Goal: Task Accomplishment & Management: Complete application form

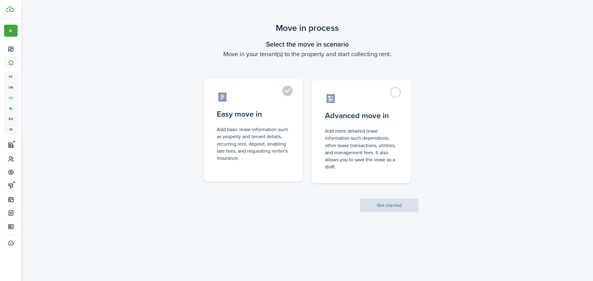
click at [261, 141] on control-radio-card-description "Add basic lease information such as property and tenant details, recurring rent…" at bounding box center [253, 144] width 73 height 36
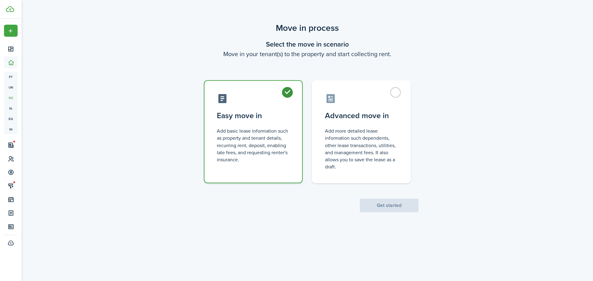
radio input "true"
click at [380, 207] on button "Get started" at bounding box center [389, 206] width 59 height 14
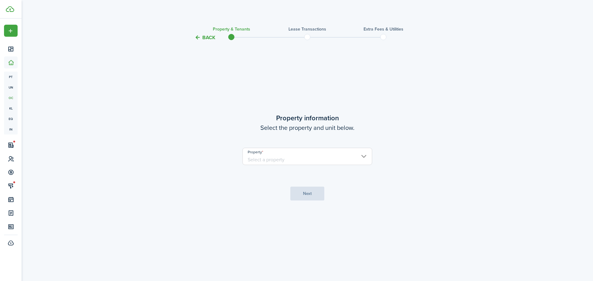
click at [321, 157] on input "Property" at bounding box center [307, 156] width 130 height 17
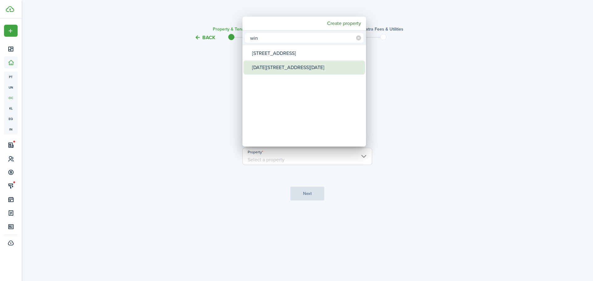
type input "win"
click at [285, 71] on div "[DATE][STREET_ADDRESS][DATE]" at bounding box center [306, 68] width 109 height 14
type input "[DATE][STREET_ADDRESS][DATE]"
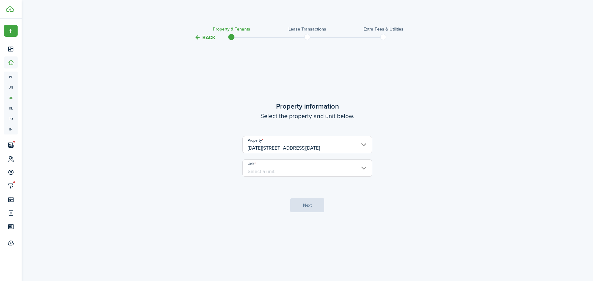
click at [295, 166] on input "Unit" at bounding box center [307, 168] width 130 height 17
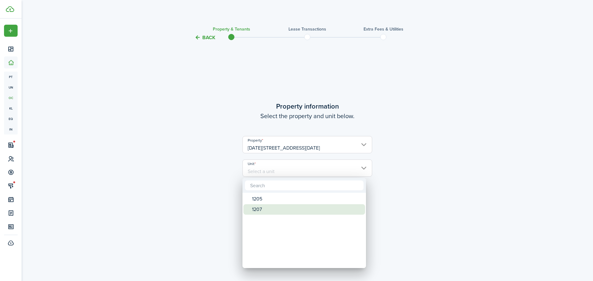
click at [256, 210] on div "1207" at bounding box center [306, 209] width 109 height 10
type input "1207"
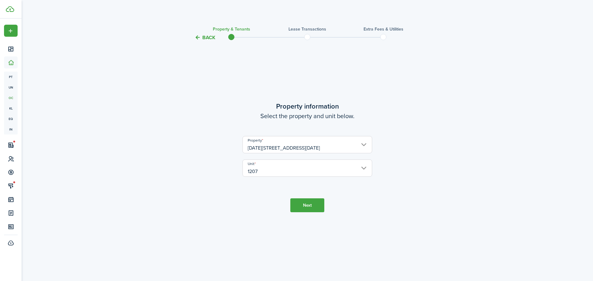
click at [305, 209] on button "Next" at bounding box center [307, 205] width 34 height 14
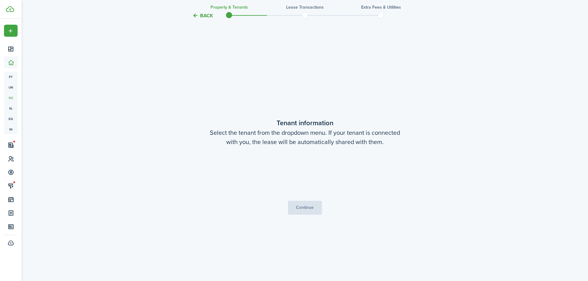
scroll to position [240, 0]
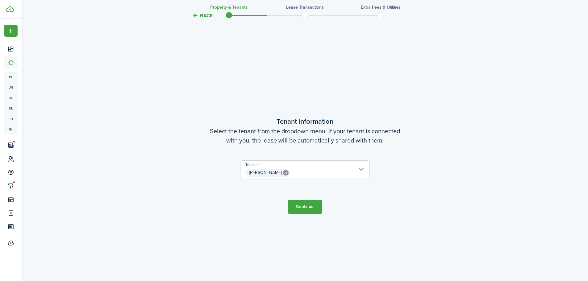
click at [303, 208] on button "Continue" at bounding box center [305, 207] width 34 height 14
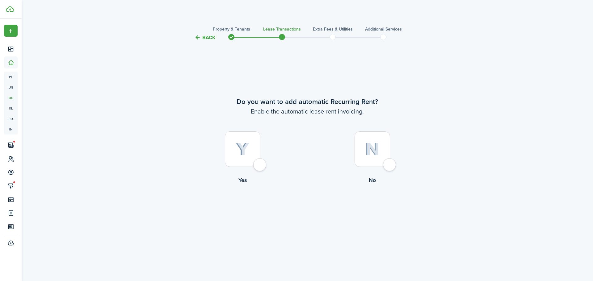
click at [258, 165] on div at bounding box center [242, 149] width 35 height 35
radio input "true"
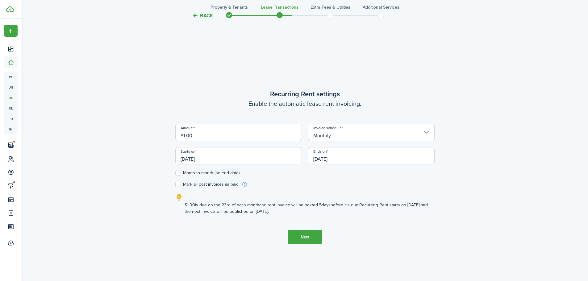
scroll to position [240, 0]
drag, startPoint x: 194, startPoint y: 133, endPoint x: 181, endPoint y: 134, distance: 13.3
click at [181, 134] on input "$1.00" at bounding box center [238, 130] width 127 height 17
click at [198, 157] on input "[DATE]" at bounding box center [238, 154] width 127 height 17
type input "$700.00"
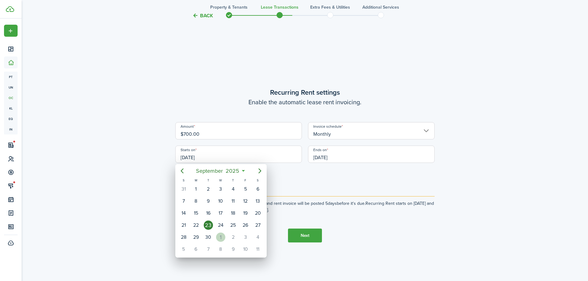
click at [221, 236] on div "1" at bounding box center [220, 237] width 9 height 9
type input "[DATE]"
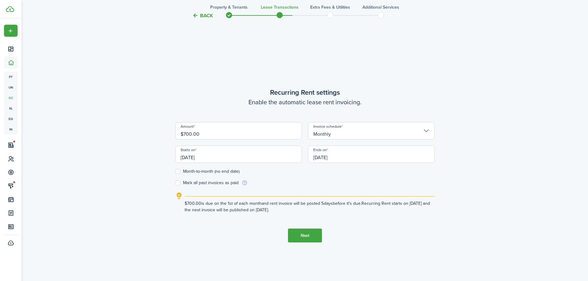
click at [176, 171] on label "Month-to-month (no end date)" at bounding box center [207, 171] width 64 height 5
click at [175, 172] on input "Month-to-month (no end date)" at bounding box center [175, 172] width 0 height 0
checkbox input "true"
click at [340, 156] on span "[DATE]" at bounding box center [371, 154] width 127 height 17
click at [327, 155] on span "[DATE]" at bounding box center [371, 154] width 127 height 17
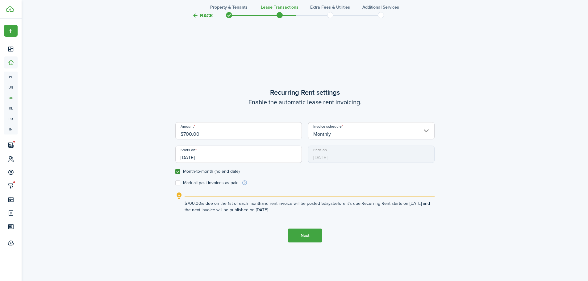
click at [327, 155] on span "[DATE]" at bounding box center [371, 154] width 127 height 17
click at [242, 155] on input "[DATE]" at bounding box center [238, 154] width 127 height 17
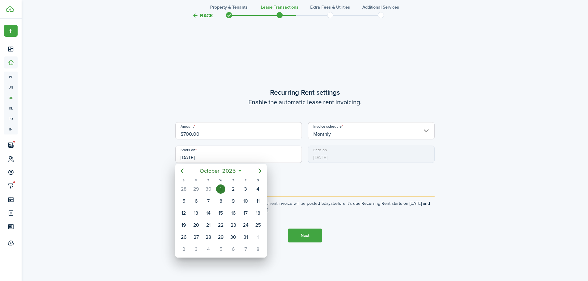
click at [336, 158] on div at bounding box center [294, 141] width 687 height 380
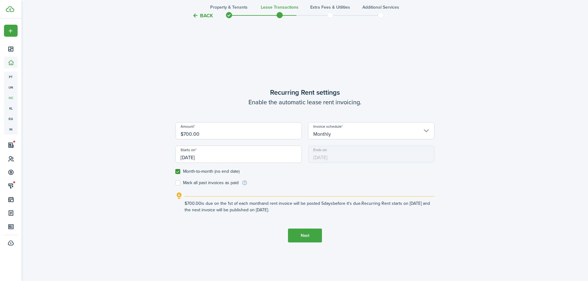
click at [336, 160] on span "[DATE]" at bounding box center [371, 154] width 127 height 17
click at [208, 157] on input "[DATE]" at bounding box center [238, 154] width 127 height 17
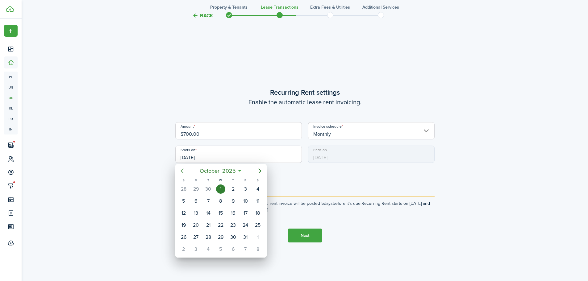
click at [182, 171] on icon "Previous page" at bounding box center [181, 170] width 7 height 7
click at [208, 225] on div "23" at bounding box center [208, 225] width 9 height 9
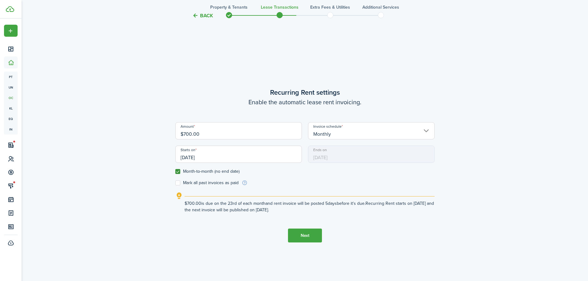
click at [324, 155] on span "[DATE]" at bounding box center [371, 154] width 127 height 17
click at [195, 160] on input "[DATE]" at bounding box center [238, 154] width 127 height 17
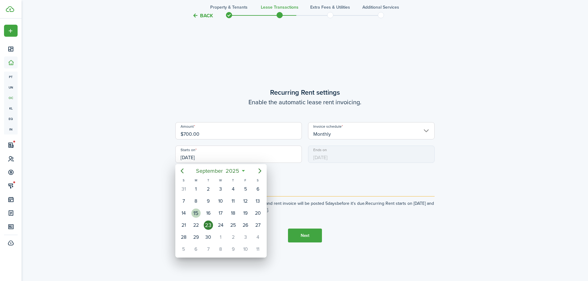
click at [197, 211] on div "15" at bounding box center [195, 213] width 9 height 9
type input "[DATE]"
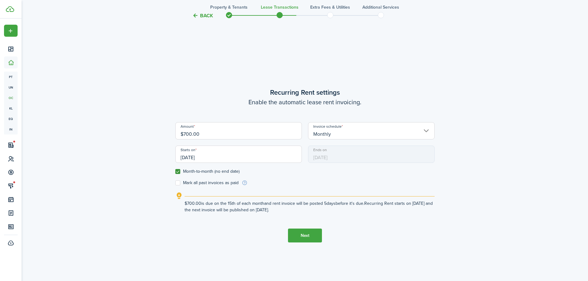
click at [331, 159] on span "[DATE]" at bounding box center [371, 154] width 127 height 17
click at [331, 158] on span "[DATE]" at bounding box center [371, 154] width 127 height 17
click at [209, 157] on input "[DATE]" at bounding box center [238, 154] width 127 height 17
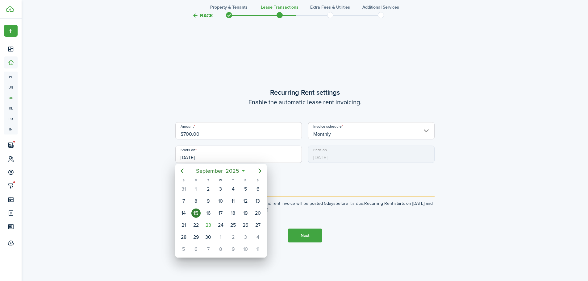
click at [276, 133] on div at bounding box center [294, 141] width 687 height 380
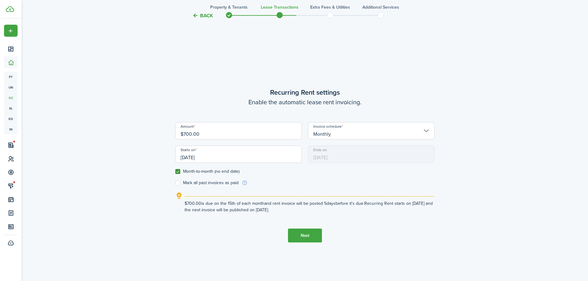
click at [177, 172] on label "Month-to-month (no end date)" at bounding box center [207, 171] width 64 height 5
click at [175, 172] on input "Month-to-month (no end date)" at bounding box center [175, 172] width 0 height 0
checkbox input "false"
click at [210, 156] on input "[DATE]" at bounding box center [238, 154] width 127 height 17
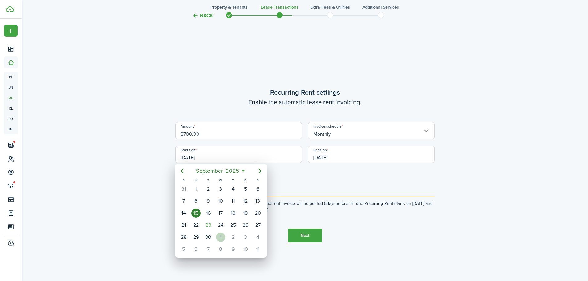
click at [222, 234] on div "1" at bounding box center [220, 237] width 9 height 9
type input "[DATE]"
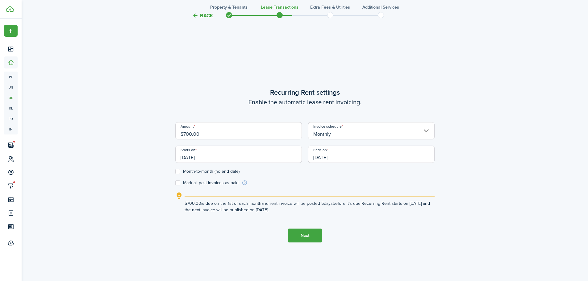
click at [336, 160] on input "[DATE]" at bounding box center [371, 154] width 127 height 17
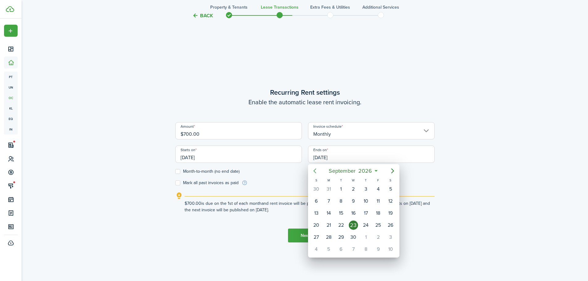
click at [316, 172] on icon "Previous page" at bounding box center [314, 170] width 7 height 7
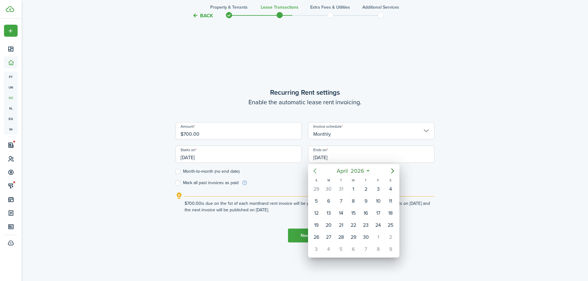
click at [316, 172] on icon "Previous page" at bounding box center [314, 170] width 7 height 7
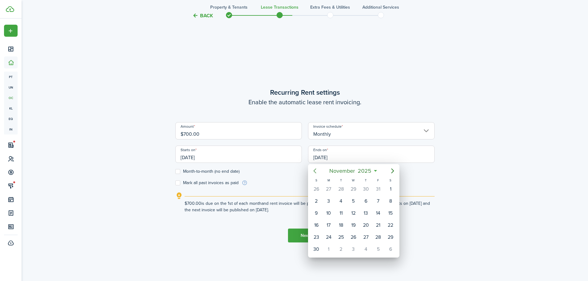
click at [316, 172] on icon "Previous page" at bounding box center [314, 170] width 7 height 7
click at [378, 237] on div "31" at bounding box center [378, 237] width 9 height 9
type input "[DATE]"
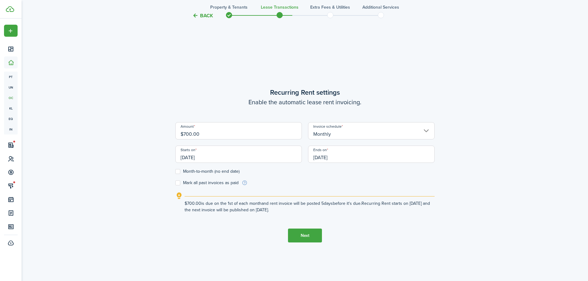
click at [180, 171] on label "Month-to-month (no end date)" at bounding box center [207, 171] width 64 height 5
click at [175, 172] on input "Month-to-month (no end date)" at bounding box center [175, 172] width 0 height 0
checkbox input "true"
click at [306, 238] on button "Next" at bounding box center [305, 236] width 34 height 14
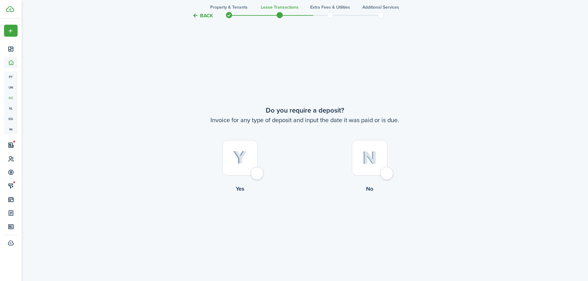
scroll to position [521, 0]
click at [386, 173] on div at bounding box center [369, 157] width 35 height 35
radio input "true"
click at [307, 219] on button "Continue" at bounding box center [305, 218] width 34 height 14
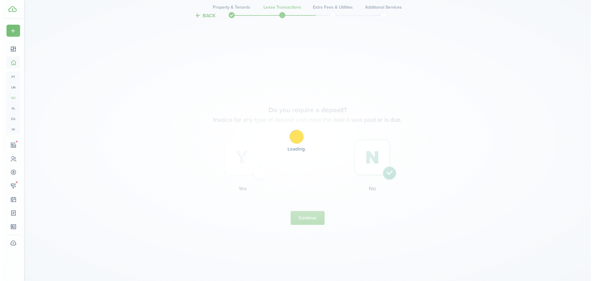
scroll to position [0, 0]
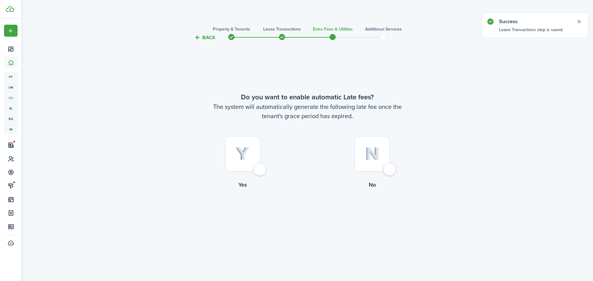
click at [260, 167] on div at bounding box center [242, 153] width 35 height 35
radio input "true"
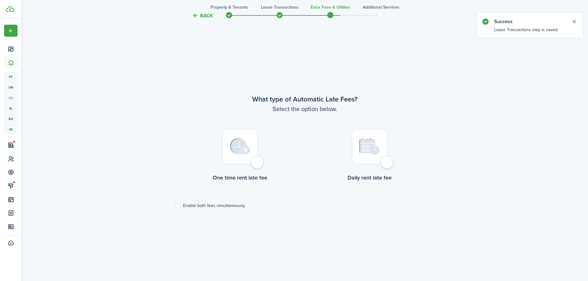
scroll to position [240, 0]
click at [253, 154] on div at bounding box center [239, 145] width 35 height 35
radio input "true"
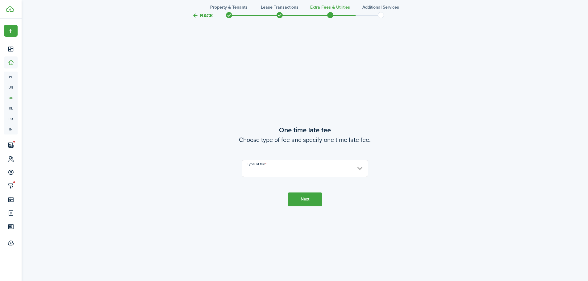
scroll to position [521, 0]
click at [255, 165] on input "Type of fee" at bounding box center [305, 167] width 127 height 17
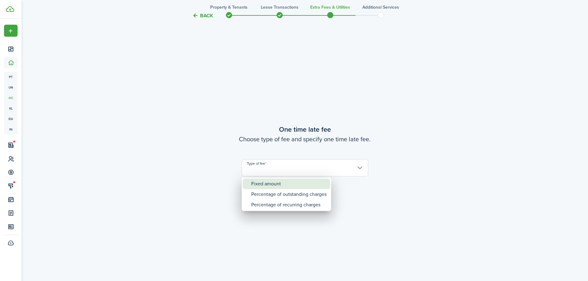
click at [255, 183] on div "Fixed amount" at bounding box center [288, 184] width 75 height 10
type input "Fixed amount"
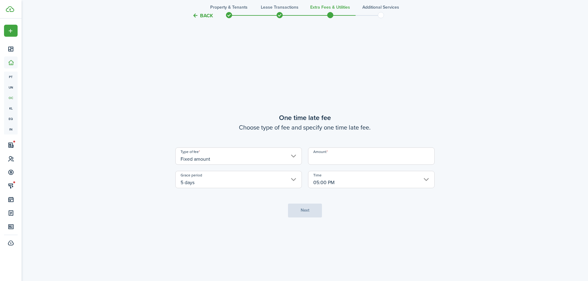
click at [327, 157] on input "Amount" at bounding box center [371, 156] width 127 height 17
type input "$25.00"
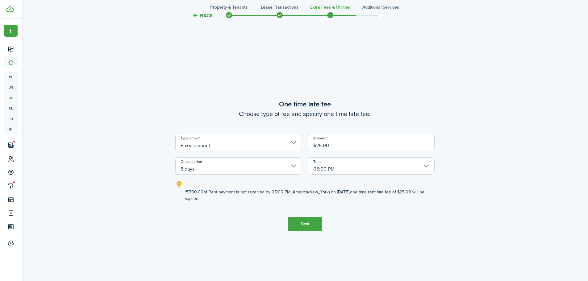
click at [307, 223] on button "Next" at bounding box center [305, 224] width 34 height 14
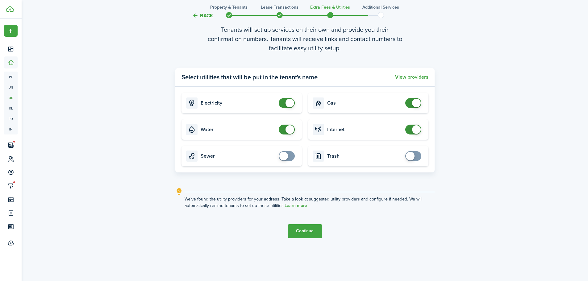
scroll to position [844, 0]
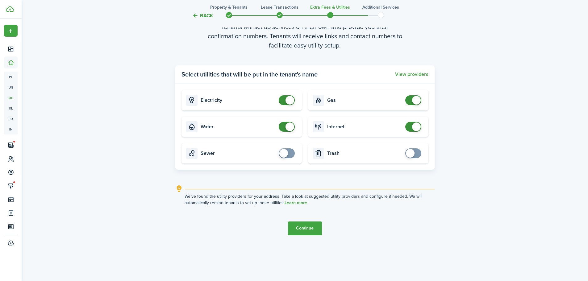
click at [315, 223] on button "Continue" at bounding box center [305, 229] width 34 height 14
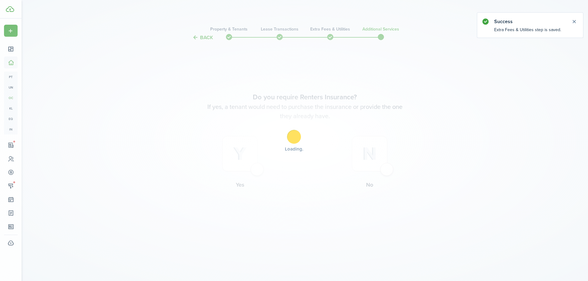
scroll to position [0, 0]
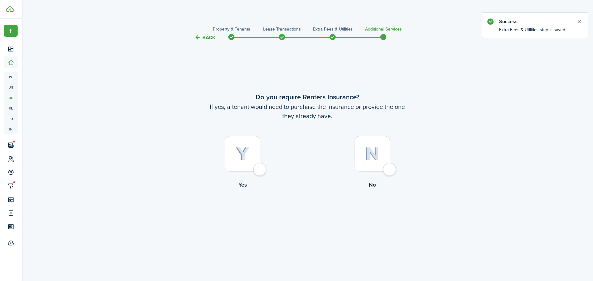
click at [385, 170] on div at bounding box center [371, 153] width 35 height 35
radio input "true"
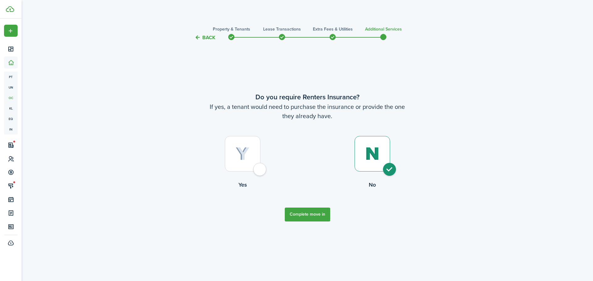
click at [305, 214] on button "Complete move in" at bounding box center [307, 215] width 45 height 14
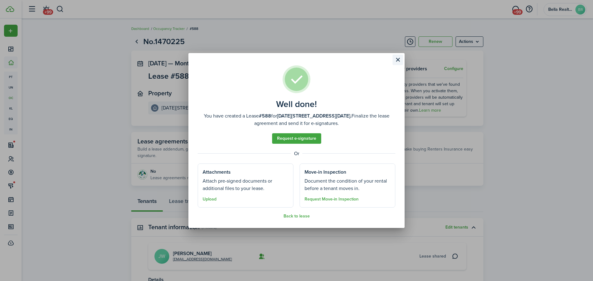
click at [397, 59] on button "Close modal" at bounding box center [397, 60] width 10 height 10
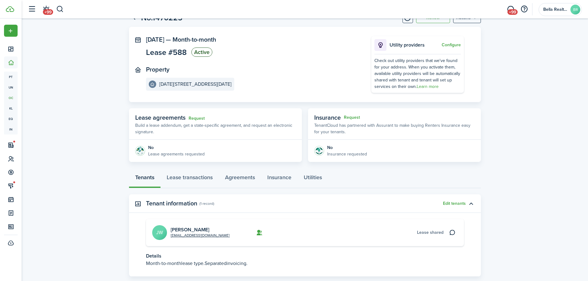
scroll to position [61, 0]
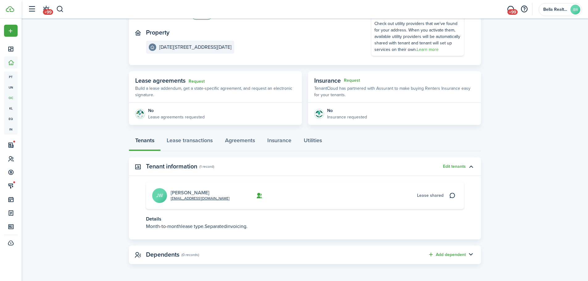
click at [185, 190] on link "[PERSON_NAME]" at bounding box center [190, 192] width 39 height 7
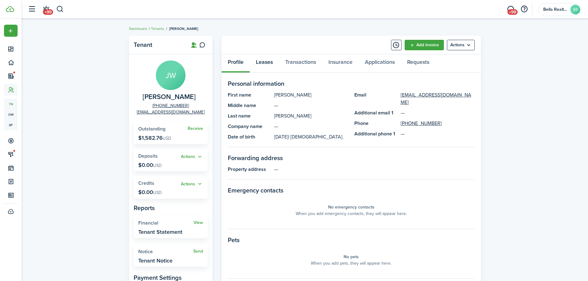
click at [266, 61] on link "Leases" at bounding box center [264, 63] width 29 height 19
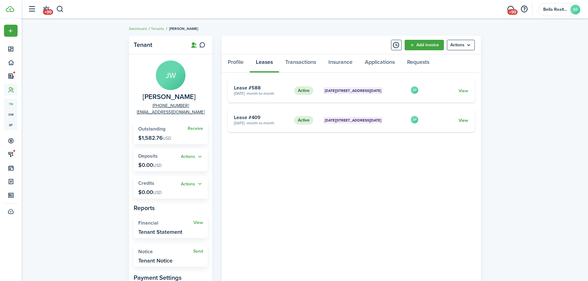
click at [467, 121] on link "View" at bounding box center [464, 120] width 10 height 6
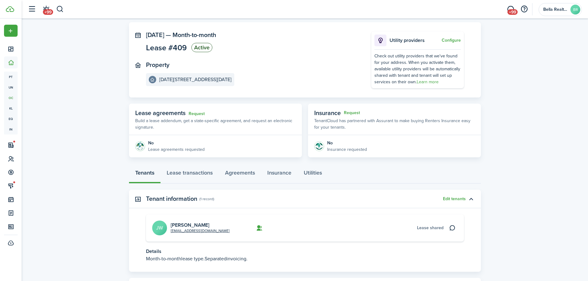
scroll to position [61, 0]
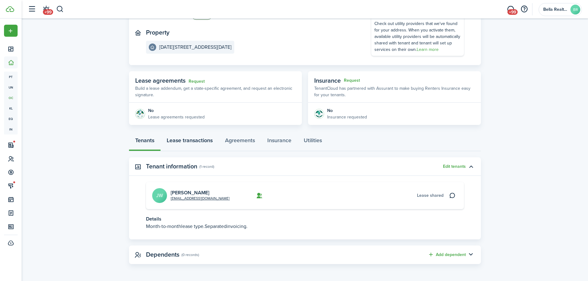
click at [188, 140] on link "Lease transactions" at bounding box center [190, 142] width 58 height 19
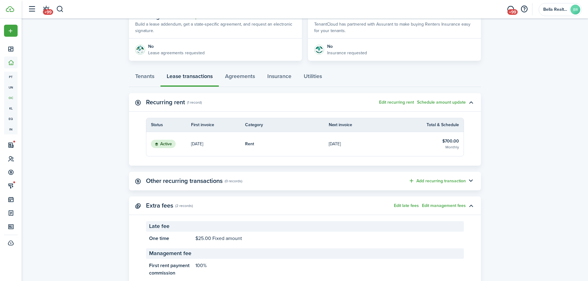
scroll to position [123, 0]
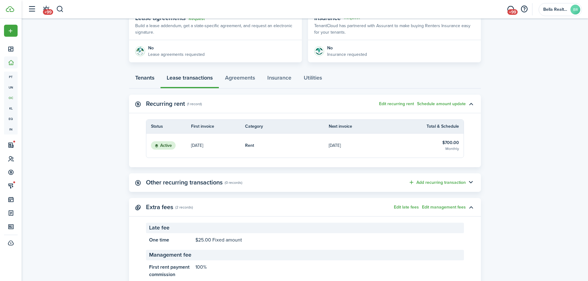
click at [145, 78] on link "Tenants" at bounding box center [144, 79] width 31 height 19
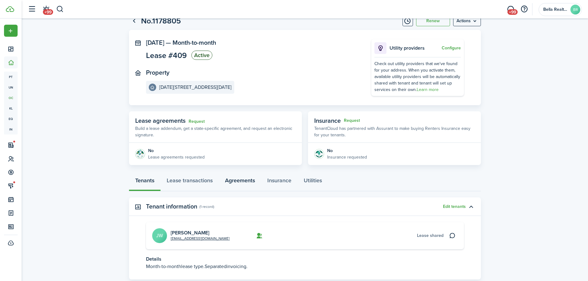
scroll to position [31, 0]
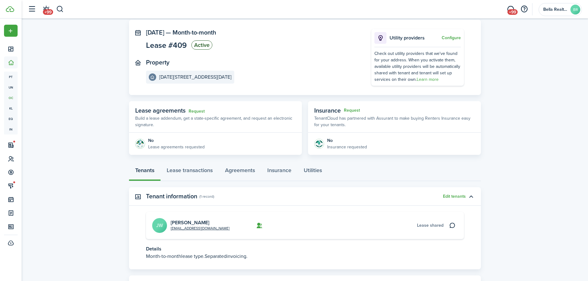
click at [160, 228] on avatar-text "JW" at bounding box center [159, 225] width 15 height 15
click at [192, 221] on link "[PERSON_NAME]" at bounding box center [190, 222] width 39 height 7
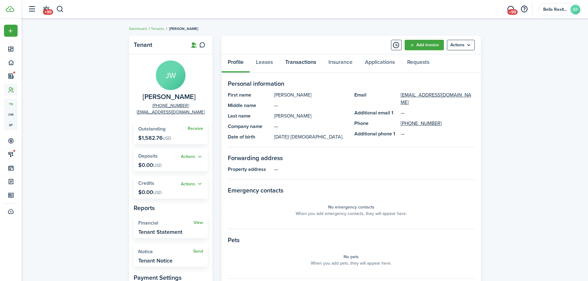
click at [305, 61] on link "Transactions" at bounding box center [300, 63] width 43 height 19
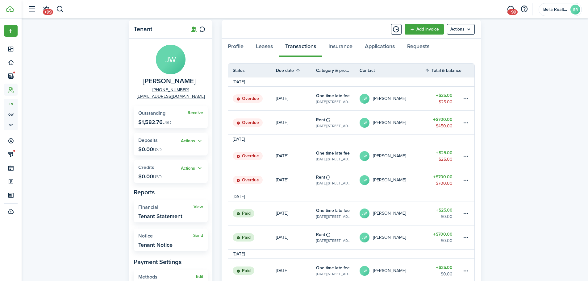
scroll to position [31, 0]
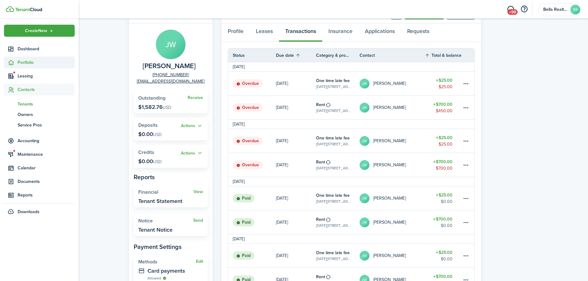
click at [25, 61] on span "Portfolio" at bounding box center [46, 62] width 57 height 6
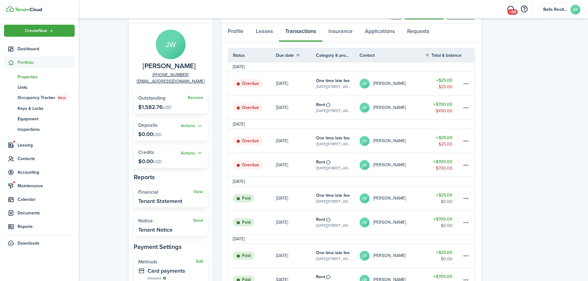
click at [25, 77] on span "Properties" at bounding box center [46, 77] width 57 height 6
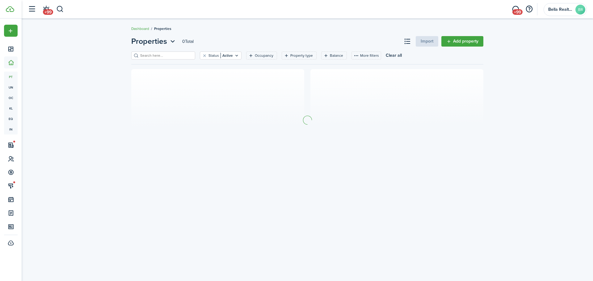
click at [154, 54] on input "search" at bounding box center [166, 56] width 54 height 6
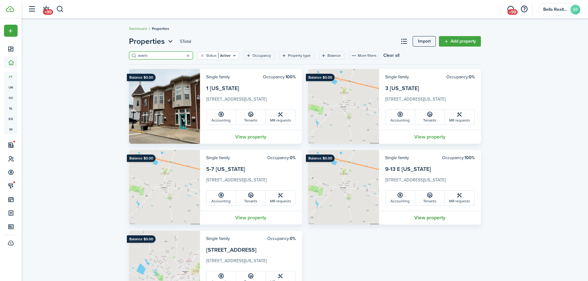
type input "washi"
click at [436, 216] on link "View property" at bounding box center [430, 218] width 102 height 14
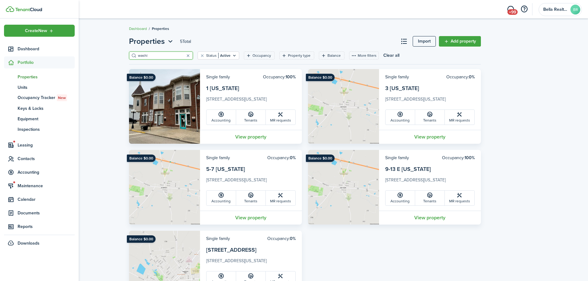
click at [27, 61] on span "Portfolio" at bounding box center [46, 62] width 57 height 6
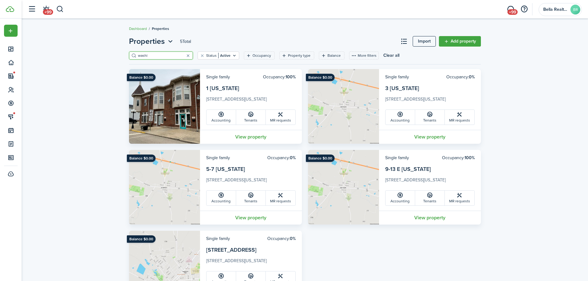
click at [152, 54] on input "washi" at bounding box center [163, 56] width 54 height 6
type input "w"
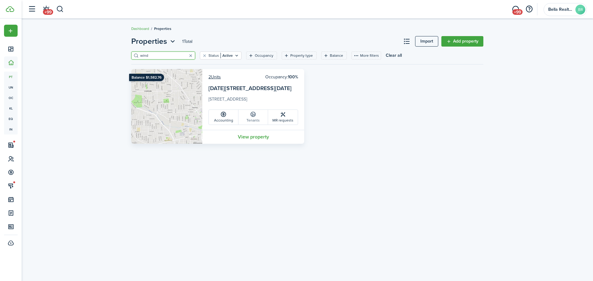
type input "wind"
click at [252, 120] on link "Tenants" at bounding box center [253, 117] width 30 height 15
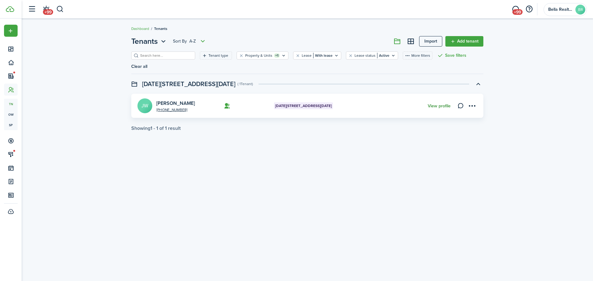
click at [439, 104] on link "View profile" at bounding box center [439, 106] width 23 height 5
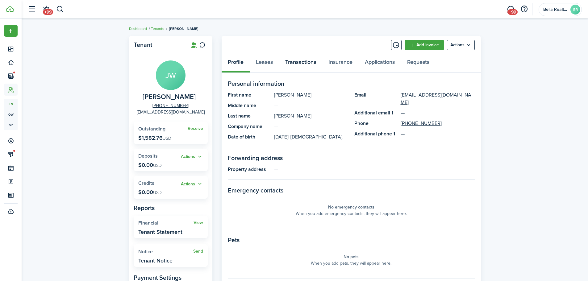
click at [304, 62] on link "Transactions" at bounding box center [300, 63] width 43 height 19
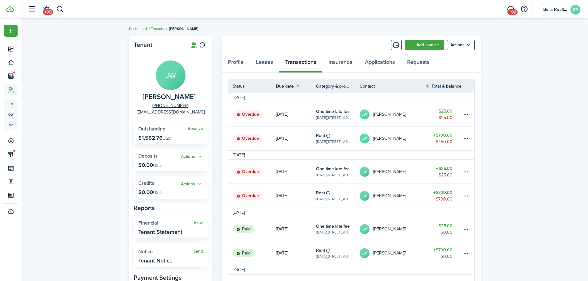
click at [414, 136] on link "[PERSON_NAME] [PERSON_NAME]" at bounding box center [392, 139] width 65 height 24
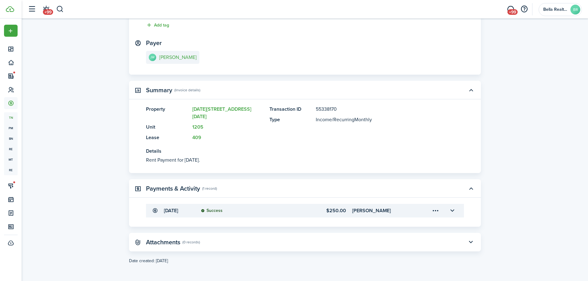
scroll to position [76, 0]
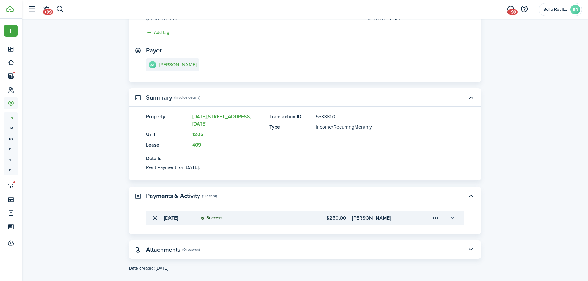
click at [451, 213] on button "button" at bounding box center [452, 218] width 10 height 10
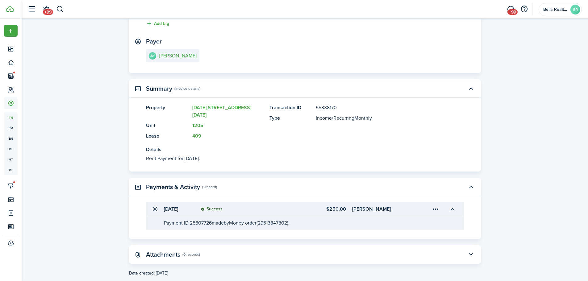
scroll to position [90, 0]
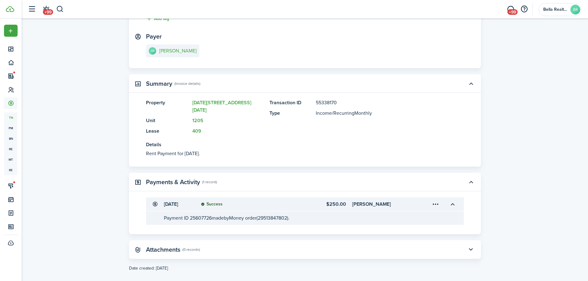
drag, startPoint x: 234, startPoint y: 209, endPoint x: 302, endPoint y: 211, distance: 67.6
click at [302, 211] on transaction-details-table-item-description "Payment ID 25607726 made by Money order (29513847802)." at bounding box center [305, 218] width 318 height 14
copy transaction-view-payment-description "Money order (29513847802)."
click at [451, 199] on button "button" at bounding box center [452, 204] width 10 height 10
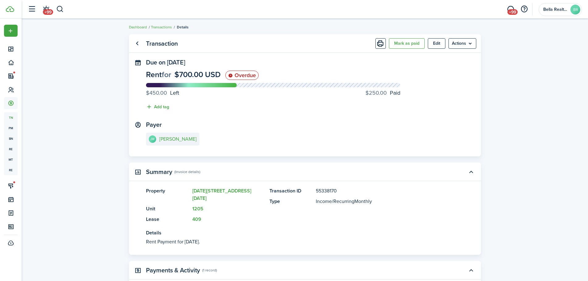
scroll to position [0, 0]
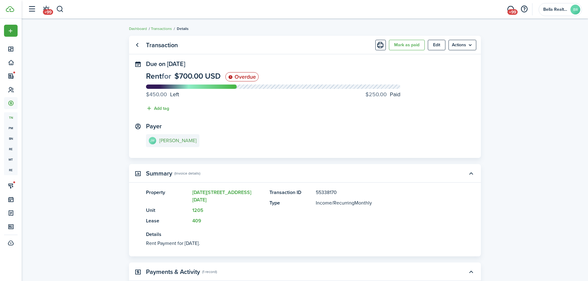
click at [169, 144] on e-details-info-title "[PERSON_NAME]" at bounding box center [177, 141] width 37 height 6
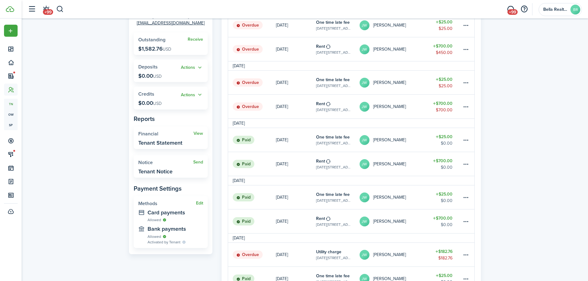
scroll to position [93, 0]
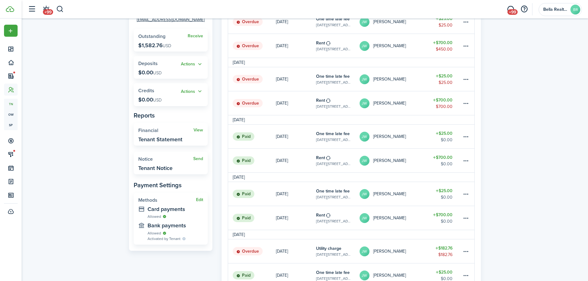
click at [420, 157] on link "[PERSON_NAME] [PERSON_NAME]" at bounding box center [392, 161] width 65 height 24
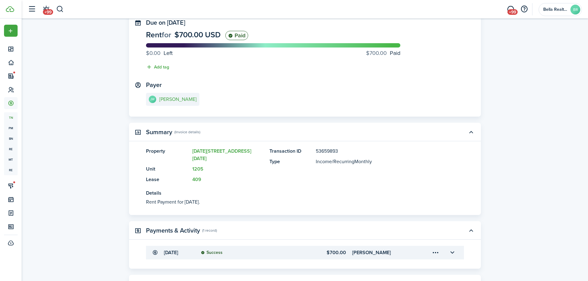
scroll to position [76, 0]
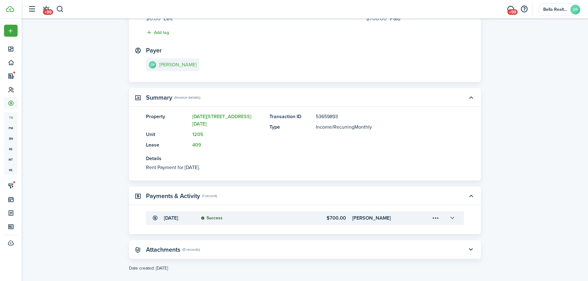
click at [452, 213] on button "button" at bounding box center [452, 218] width 10 height 10
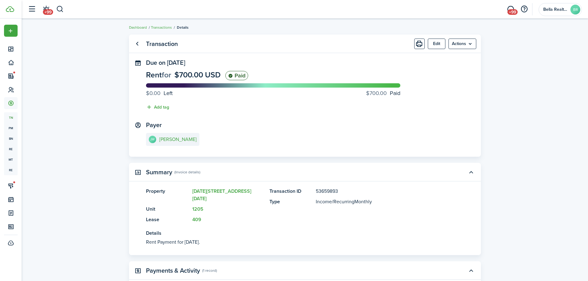
scroll to position [0, 0]
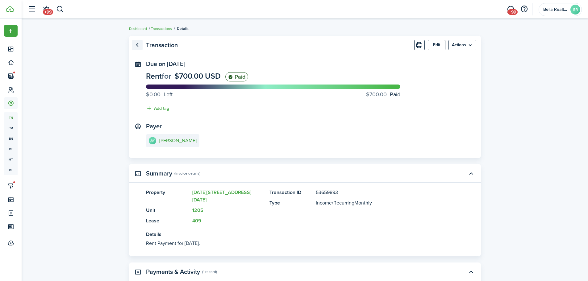
click at [138, 47] on link "Go back" at bounding box center [137, 45] width 10 height 10
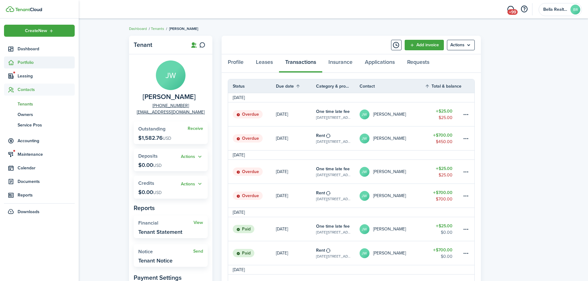
click at [24, 61] on span "Portfolio" at bounding box center [46, 62] width 57 height 6
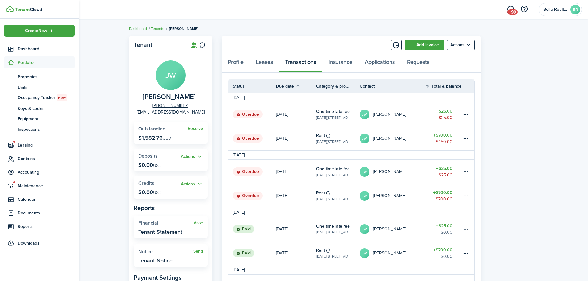
click at [28, 62] on span "Portfolio" at bounding box center [46, 62] width 57 height 6
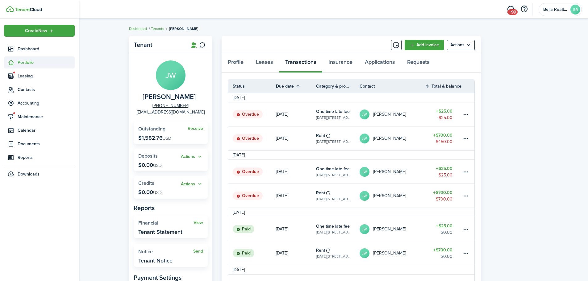
click at [23, 61] on span "Portfolio" at bounding box center [46, 62] width 57 height 6
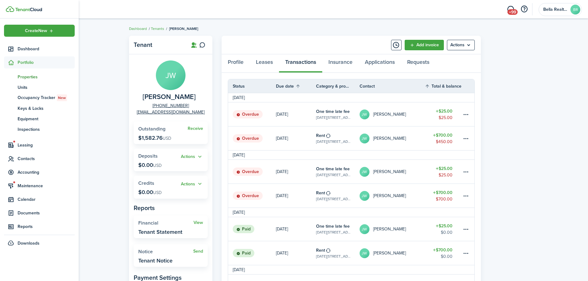
click at [22, 76] on span "Properties" at bounding box center [46, 77] width 57 height 6
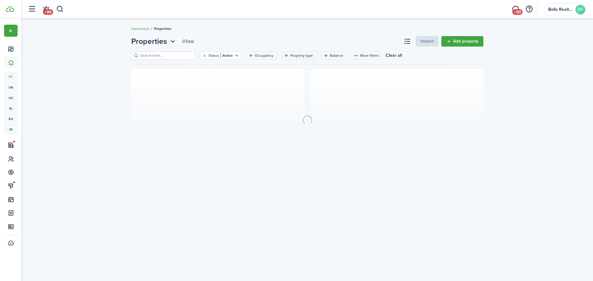
click at [144, 55] on input "search" at bounding box center [166, 56] width 54 height 6
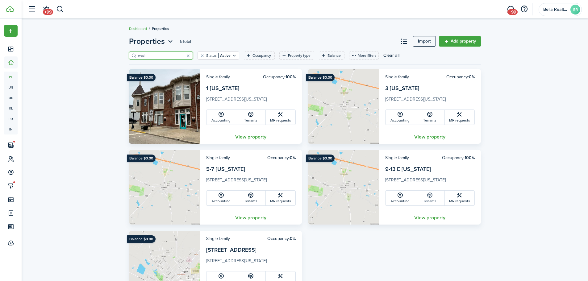
type input "wash"
click at [429, 198] on link "Tenants" at bounding box center [430, 198] width 30 height 15
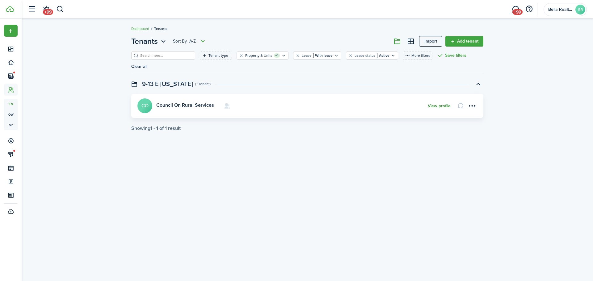
click at [438, 104] on link "View profile" at bounding box center [439, 106] width 23 height 5
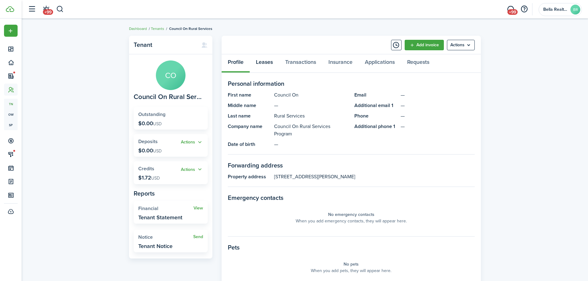
click at [266, 61] on link "Leases" at bounding box center [264, 63] width 29 height 19
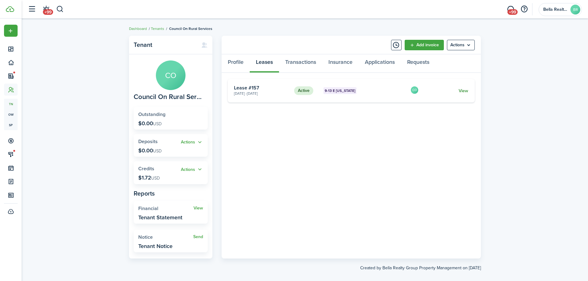
click at [462, 91] on link "View" at bounding box center [464, 91] width 10 height 6
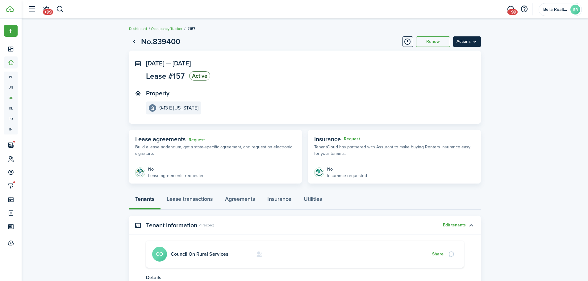
click at [464, 44] on menu-btn "Actions" at bounding box center [467, 41] width 28 height 10
click at [462, 54] on button "Edit" at bounding box center [454, 55] width 54 height 10
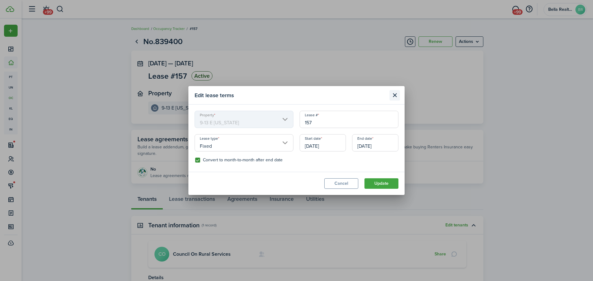
click at [395, 94] on button "Close modal" at bounding box center [394, 95] width 10 height 10
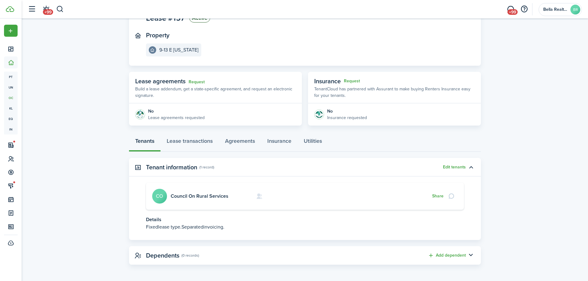
scroll to position [59, 0]
click at [183, 142] on link "Lease transactions" at bounding box center [190, 142] width 58 height 19
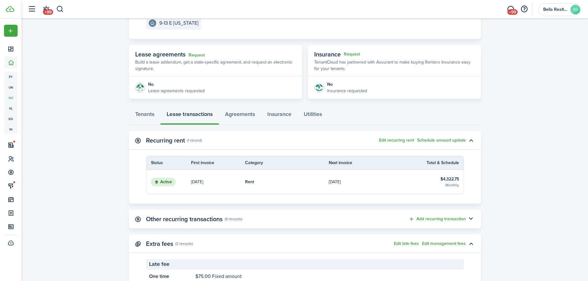
scroll to position [93, 0]
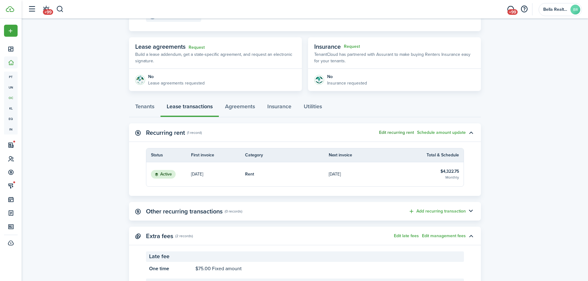
click at [394, 133] on button "Edit recurring rent" at bounding box center [396, 132] width 35 height 5
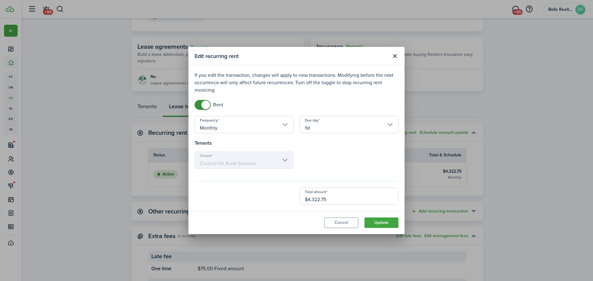
drag, startPoint x: 332, startPoint y: 199, endPoint x: 278, endPoint y: 200, distance: 54.0
click at [278, 200] on div "Total amount $4,322.75" at bounding box center [296, 196] width 210 height 17
type input "$4,328.65"
click at [382, 222] on button "Update" at bounding box center [381, 223] width 34 height 10
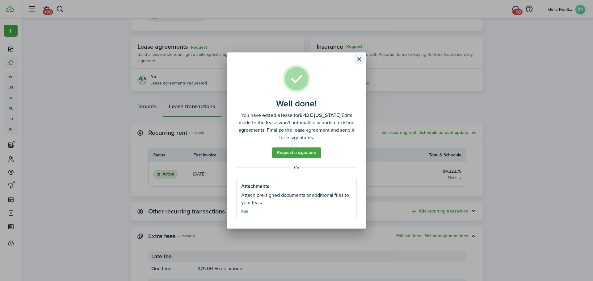
click at [359, 60] on button "Close modal" at bounding box center [359, 59] width 10 height 10
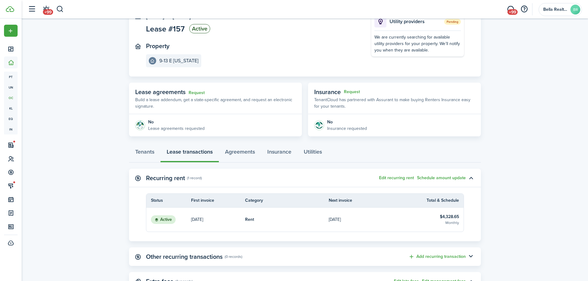
scroll to position [0, 0]
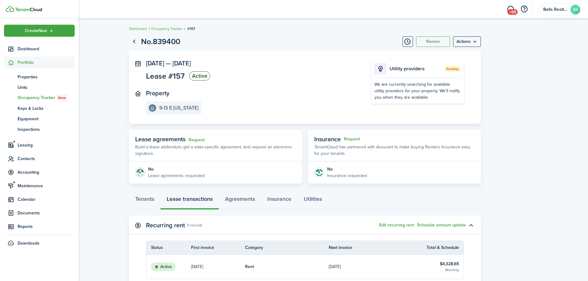
click at [29, 61] on span "Portfolio" at bounding box center [46, 62] width 57 height 6
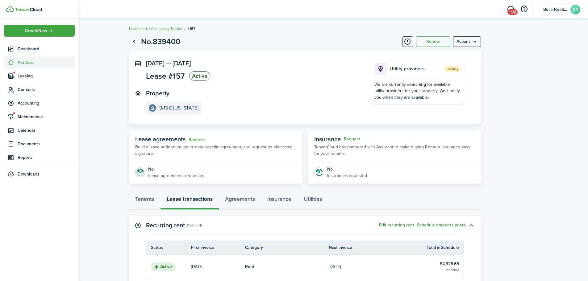
click at [27, 61] on span "Portfolio" at bounding box center [46, 62] width 57 height 6
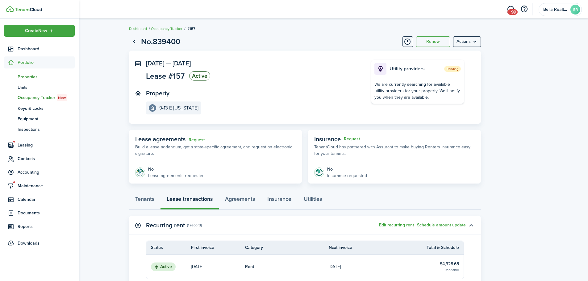
click at [23, 77] on span "Properties" at bounding box center [46, 77] width 57 height 6
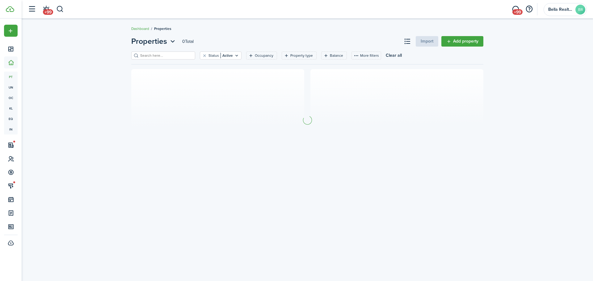
click at [155, 55] on input "search" at bounding box center [166, 56] width 54 height 6
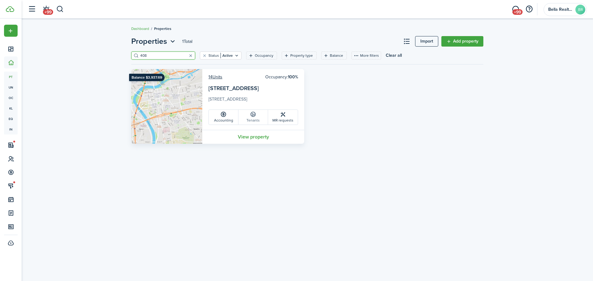
type input "408"
click at [255, 116] on icon at bounding box center [253, 114] width 6 height 6
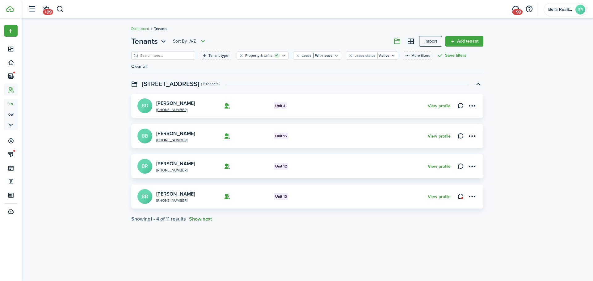
click at [206, 216] on button "Show next" at bounding box center [200, 219] width 23 height 6
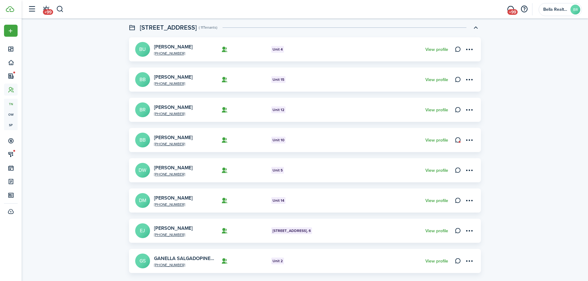
scroll to position [62, 0]
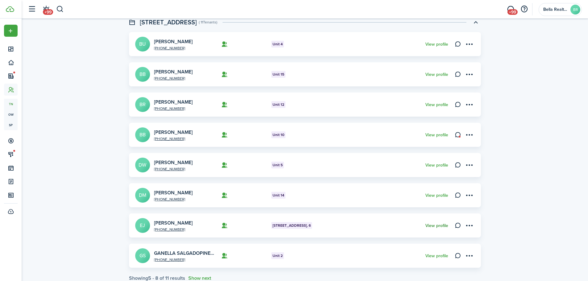
click at [434, 223] on link "View profile" at bounding box center [436, 225] width 23 height 5
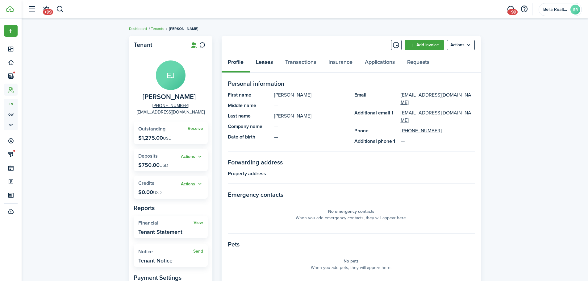
click at [269, 61] on link "Leases" at bounding box center [264, 63] width 29 height 19
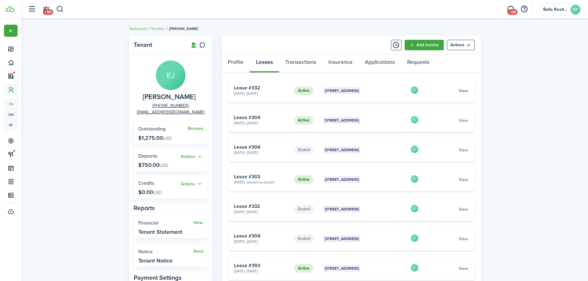
click at [465, 91] on link "View" at bounding box center [464, 91] width 10 height 6
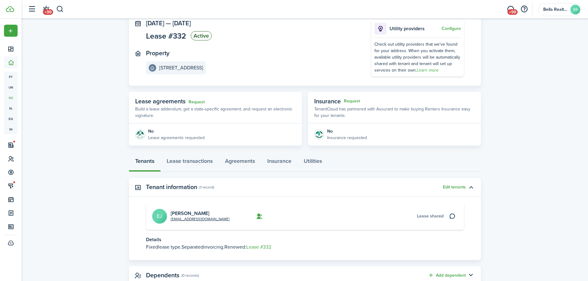
scroll to position [30, 0]
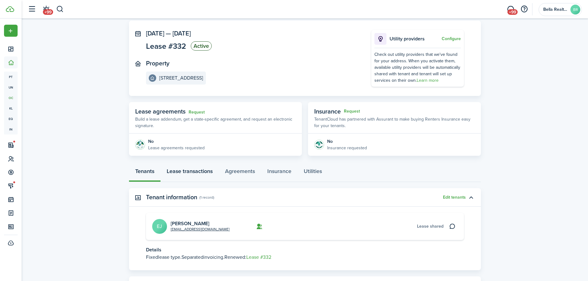
click at [202, 172] on link "Lease transactions" at bounding box center [190, 173] width 58 height 19
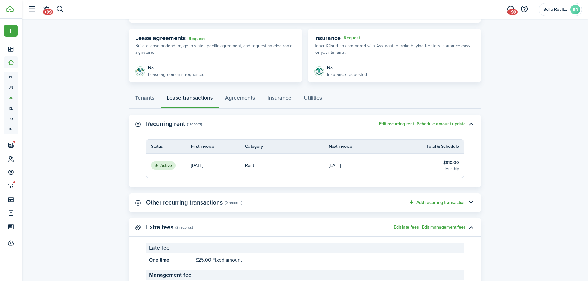
scroll to position [93, 0]
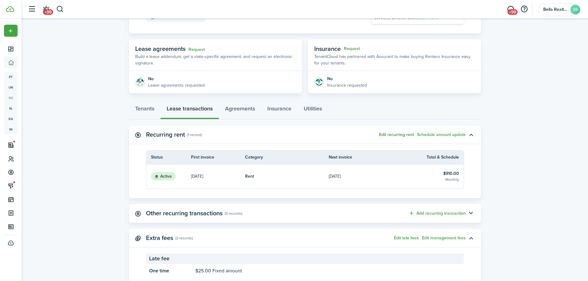
click at [403, 135] on button "Edit recurring rent" at bounding box center [396, 134] width 35 height 5
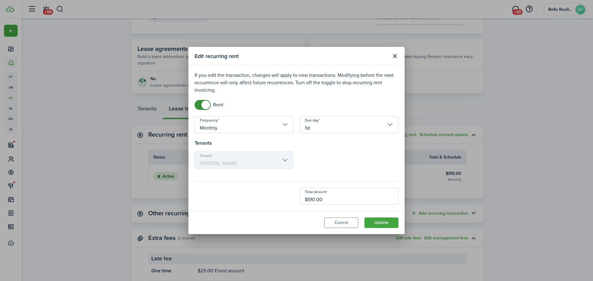
drag, startPoint x: 329, startPoint y: 200, endPoint x: 284, endPoint y: 198, distance: 44.5
click at [284, 198] on div "Total amount $910.00" at bounding box center [296, 196] width 210 height 17
type input "$1,046.50"
click at [372, 226] on button "Update" at bounding box center [381, 223] width 34 height 10
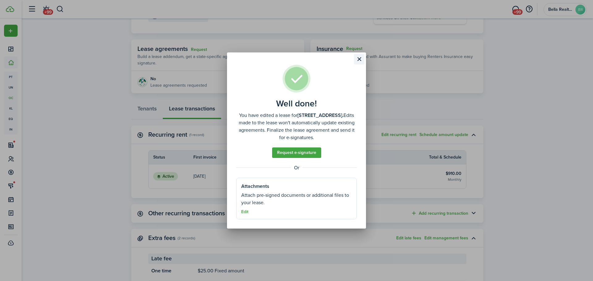
click at [360, 60] on button "Close modal" at bounding box center [359, 59] width 10 height 10
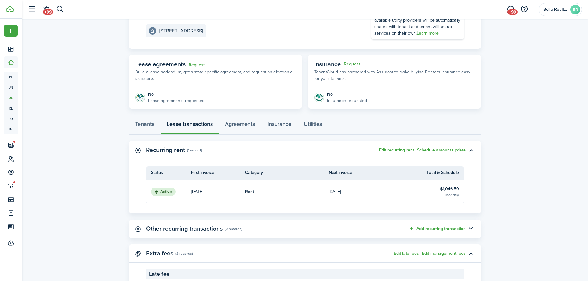
scroll to position [62, 0]
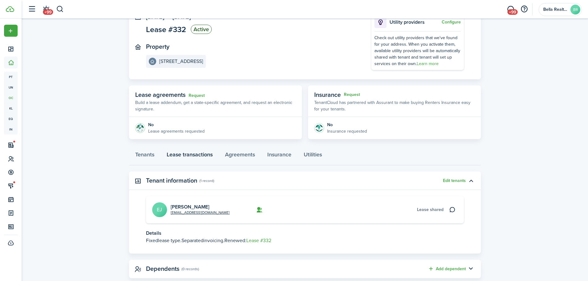
scroll to position [61, 0]
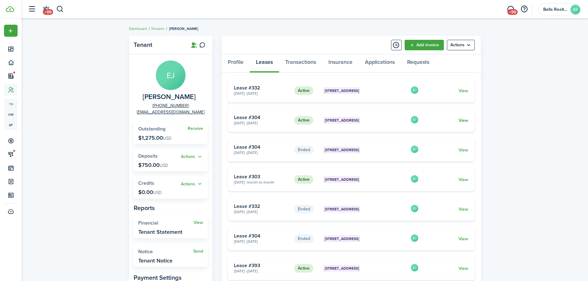
click at [467, 120] on link "View" at bounding box center [464, 120] width 10 height 6
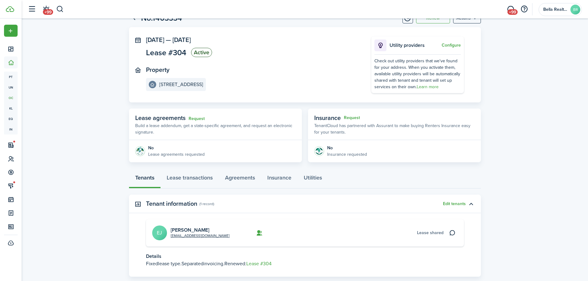
scroll to position [61, 0]
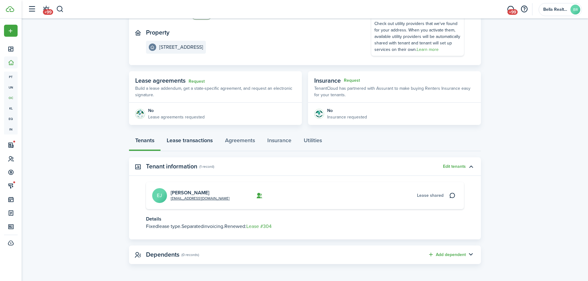
click at [187, 141] on link "Lease transactions" at bounding box center [190, 142] width 58 height 19
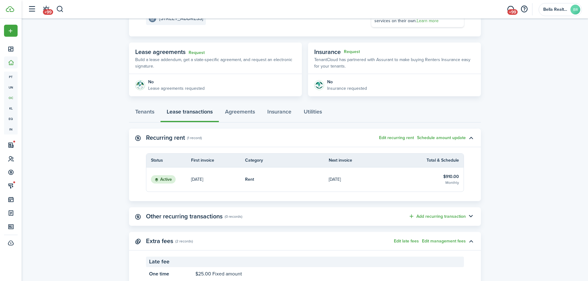
scroll to position [93, 0]
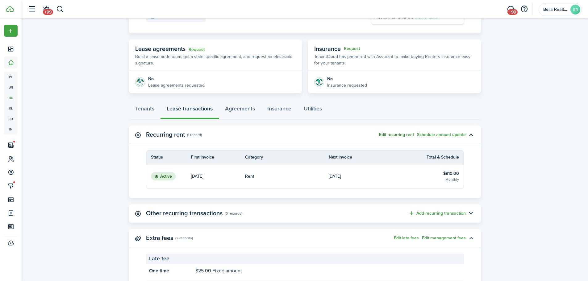
click at [401, 135] on button "Edit recurring rent" at bounding box center [396, 134] width 35 height 5
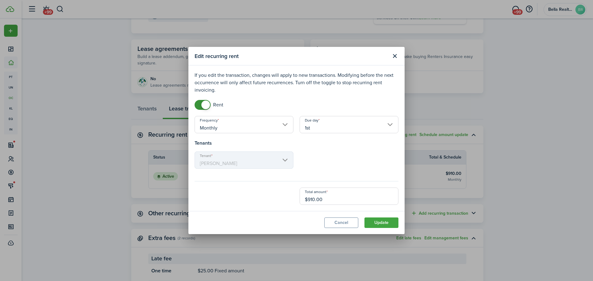
drag, startPoint x: 322, startPoint y: 197, endPoint x: 286, endPoint y: 201, distance: 35.7
click at [286, 201] on div "Total amount $910.00" at bounding box center [296, 196] width 210 height 17
click at [286, 200] on div "Total amount $910.00" at bounding box center [296, 196] width 210 height 17
drag, startPoint x: 327, startPoint y: 198, endPoint x: 290, endPoint y: 197, distance: 36.4
click at [290, 197] on div "Total amount $910.00" at bounding box center [296, 196] width 210 height 17
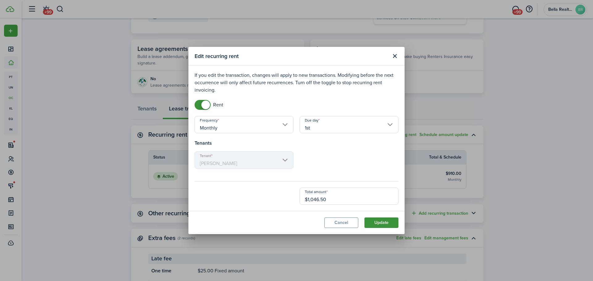
type input "$1,046.50"
click at [376, 220] on button "Update" at bounding box center [381, 223] width 34 height 10
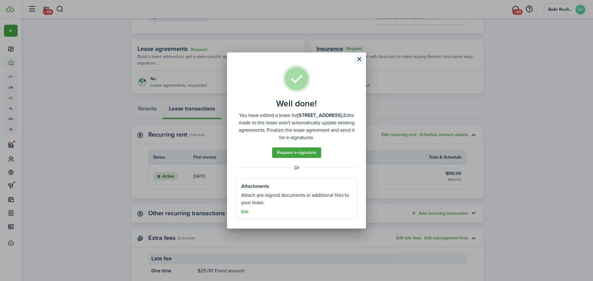
click at [359, 60] on button "Close modal" at bounding box center [359, 59] width 10 height 10
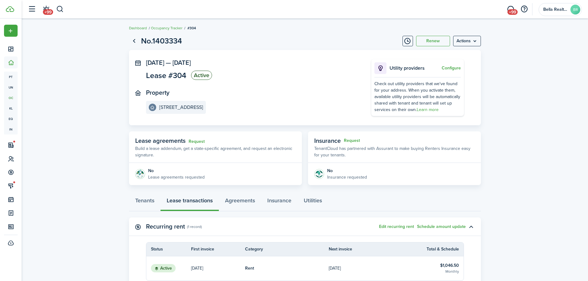
scroll to position [0, 0]
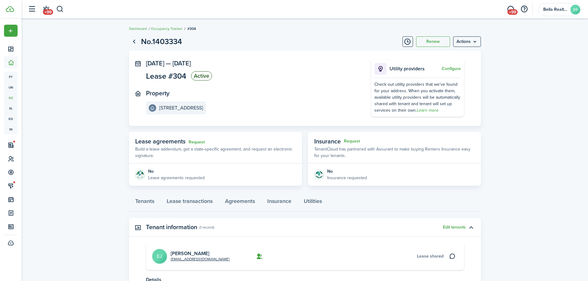
scroll to position [61, 0]
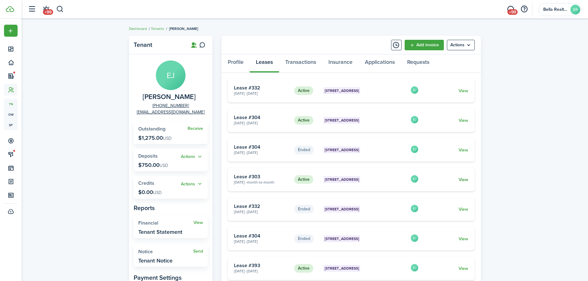
click at [464, 179] on link "View" at bounding box center [464, 180] width 10 height 6
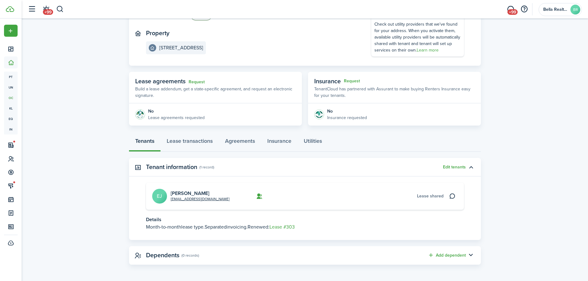
scroll to position [61, 0]
click at [174, 140] on link "Lease transactions" at bounding box center [190, 142] width 58 height 19
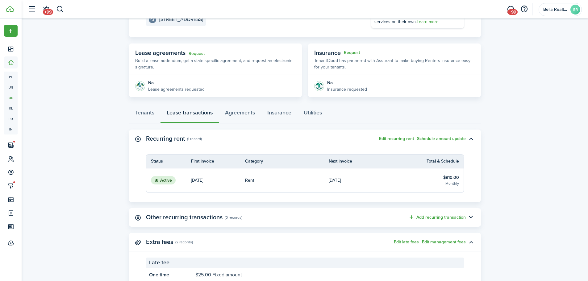
scroll to position [123, 0]
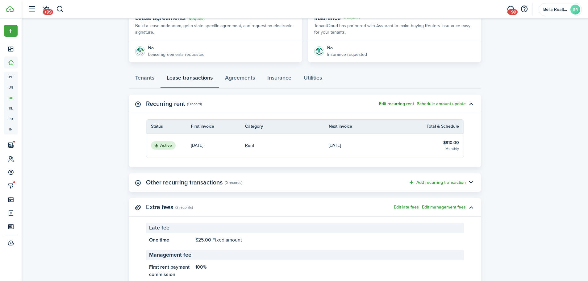
click at [400, 103] on button "Edit recurring rent" at bounding box center [396, 104] width 35 height 5
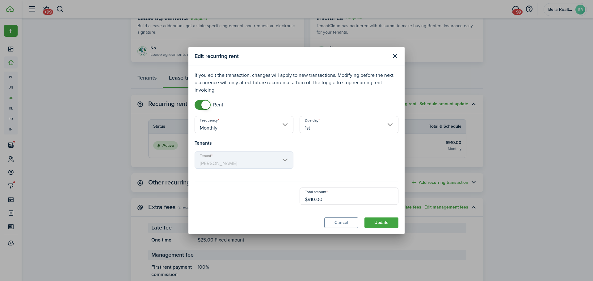
drag, startPoint x: 331, startPoint y: 200, endPoint x: 285, endPoint y: 198, distance: 46.0
click at [285, 198] on div "Total amount $910.00" at bounding box center [296, 196] width 210 height 17
type input "$1,046.50"
click at [381, 221] on button "Update" at bounding box center [381, 223] width 34 height 10
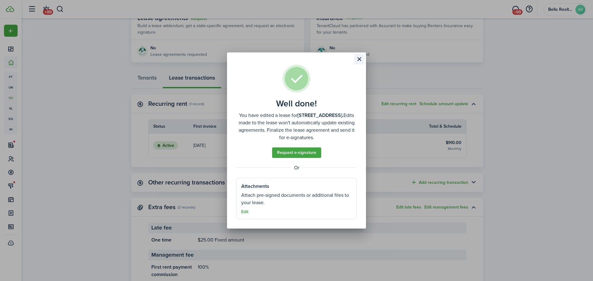
click at [358, 59] on button "Close modal" at bounding box center [359, 59] width 10 height 10
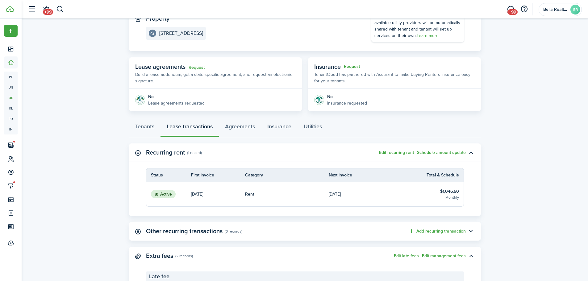
scroll to position [0, 0]
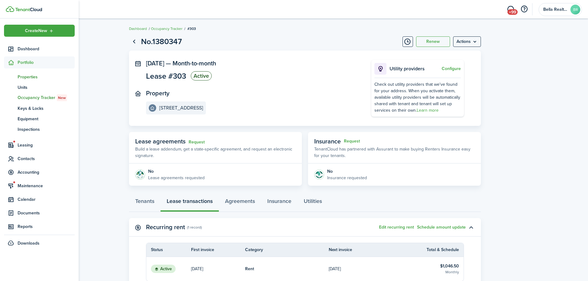
click at [20, 77] on span "Properties" at bounding box center [46, 77] width 57 height 6
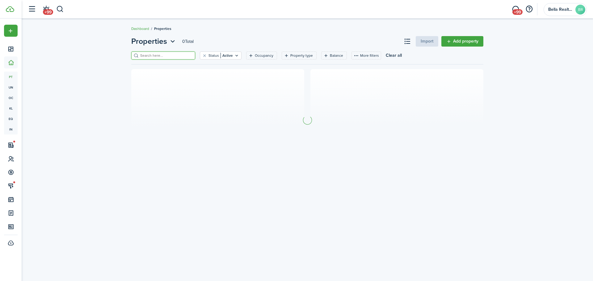
click at [155, 56] on input "search" at bounding box center [166, 56] width 54 height 6
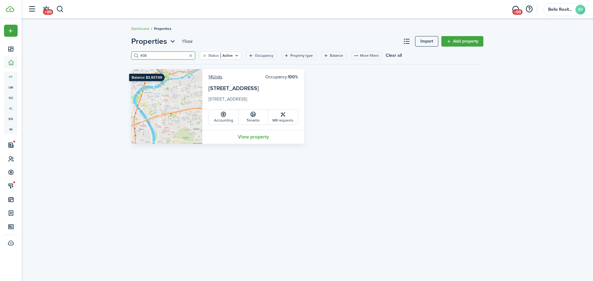
type input "408"
click at [254, 116] on icon at bounding box center [253, 114] width 6 height 6
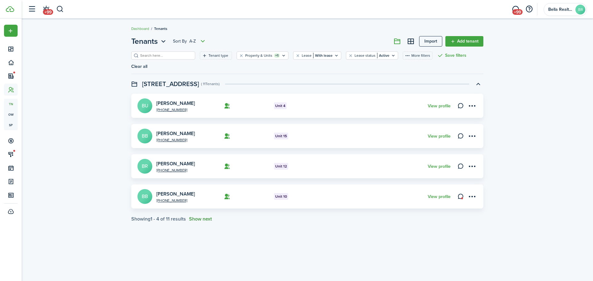
click at [208, 216] on button "Show next" at bounding box center [200, 219] width 23 height 6
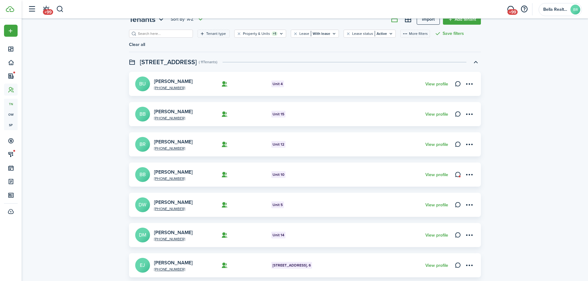
scroll to position [31, 0]
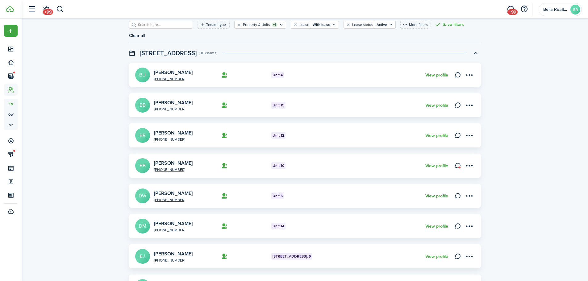
click at [435, 194] on link "View profile" at bounding box center [436, 196] width 23 height 5
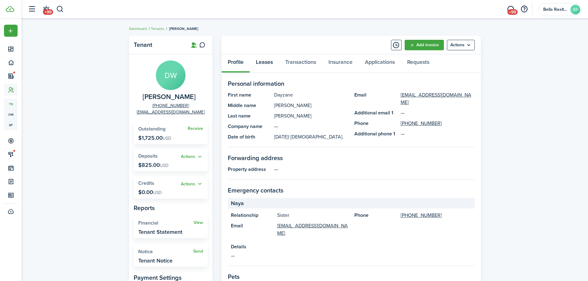
click at [268, 63] on link "Leases" at bounding box center [264, 63] width 29 height 19
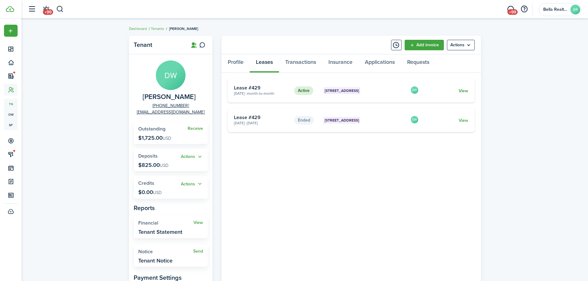
click at [465, 90] on link "View" at bounding box center [464, 91] width 10 height 6
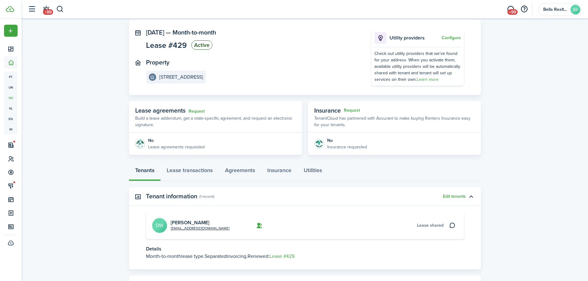
scroll to position [61, 0]
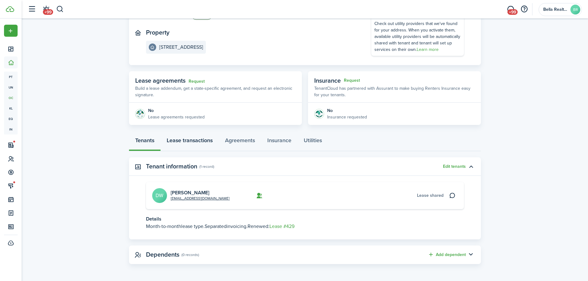
click at [182, 142] on link "Lease transactions" at bounding box center [190, 142] width 58 height 19
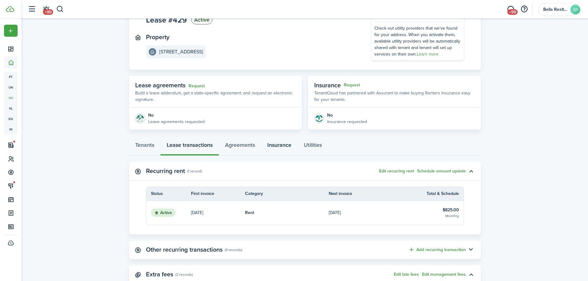
scroll to position [62, 0]
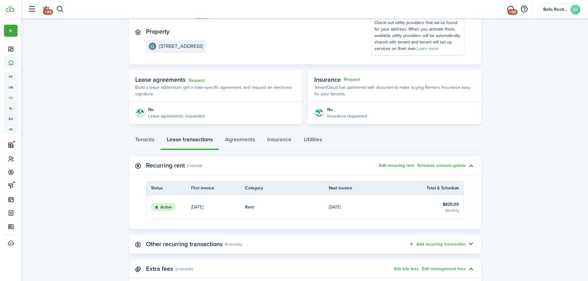
click at [396, 165] on button "Edit recurring rent" at bounding box center [396, 165] width 35 height 5
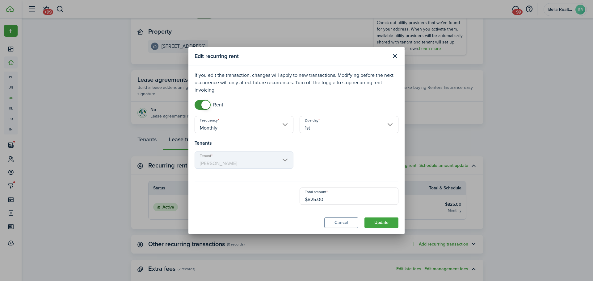
drag, startPoint x: 331, startPoint y: 198, endPoint x: 290, endPoint y: 200, distance: 40.2
click at [290, 200] on div "Total amount $825.00" at bounding box center [296, 196] width 210 height 17
type input "$925.00"
click at [375, 223] on button "Update" at bounding box center [381, 223] width 34 height 10
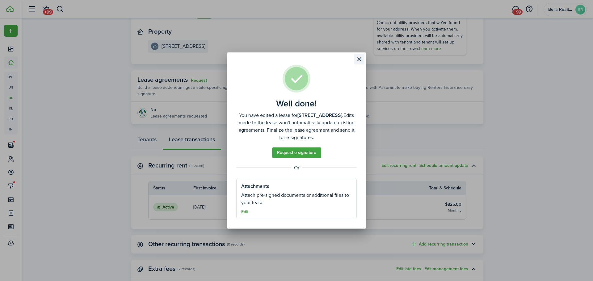
click at [361, 59] on button "Close modal" at bounding box center [359, 59] width 10 height 10
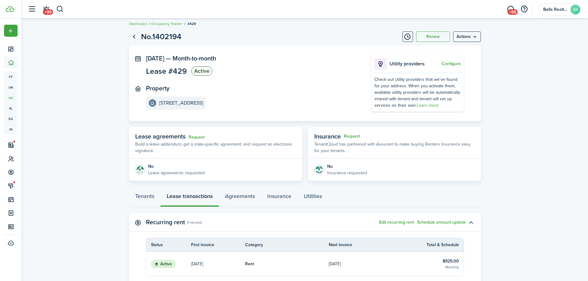
scroll to position [0, 0]
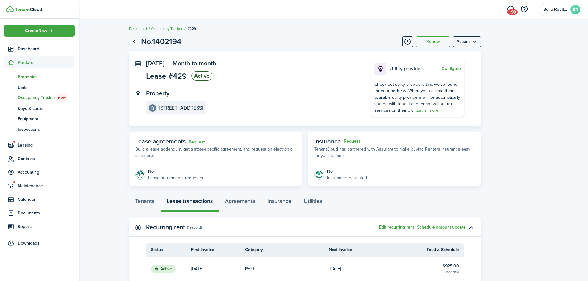
click at [25, 78] on span "Properties" at bounding box center [46, 77] width 57 height 6
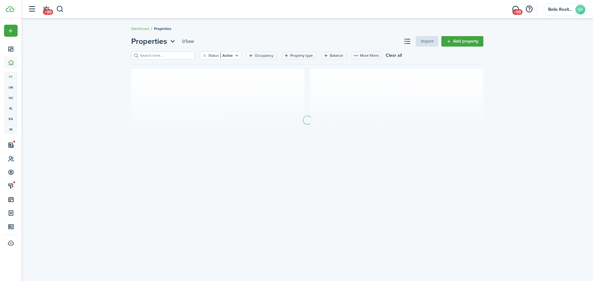
click at [177, 55] on input "search" at bounding box center [166, 56] width 54 height 6
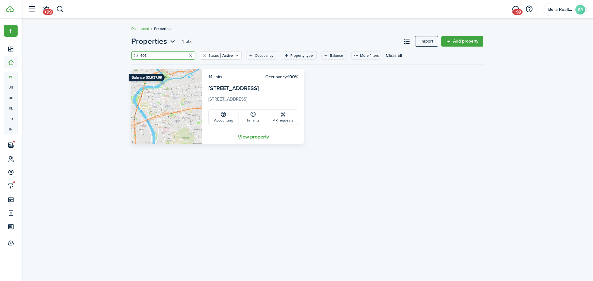
type input "408"
click at [254, 118] on link "Tenants" at bounding box center [253, 117] width 30 height 15
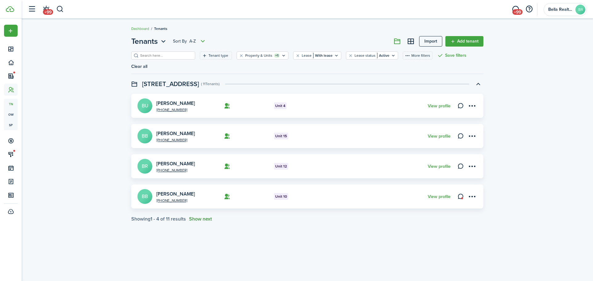
click at [201, 216] on button "Show next" at bounding box center [200, 219] width 23 height 6
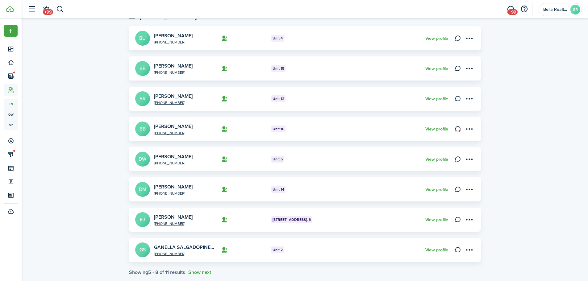
scroll to position [69, 0]
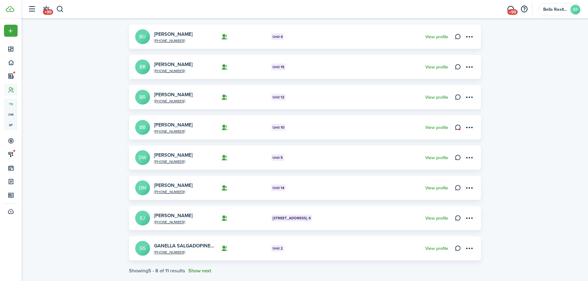
click at [198, 268] on button "Show next" at bounding box center [199, 271] width 23 height 6
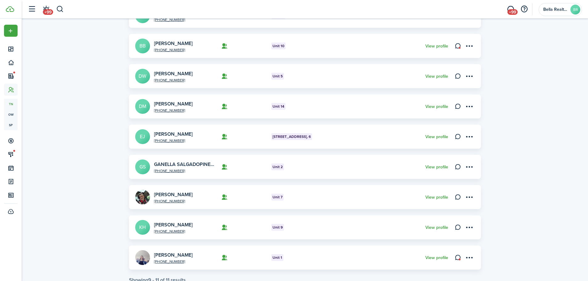
scroll to position [160, 0]
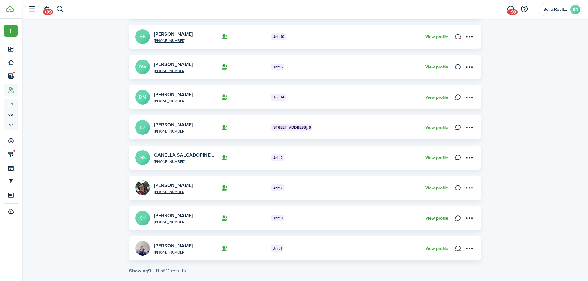
click at [432, 216] on link "View profile" at bounding box center [436, 218] width 23 height 5
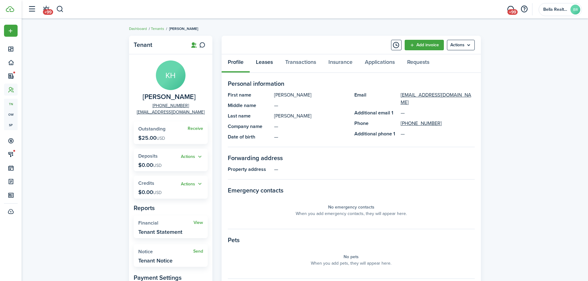
click at [260, 62] on link "Leases" at bounding box center [264, 63] width 29 height 19
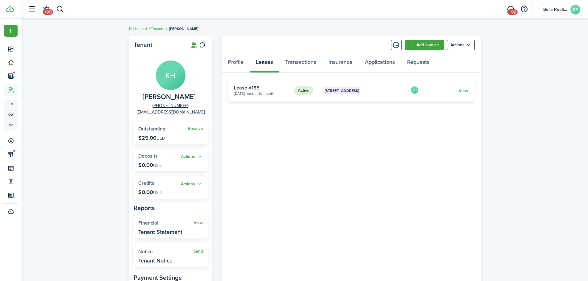
click at [466, 91] on link "View" at bounding box center [464, 91] width 10 height 6
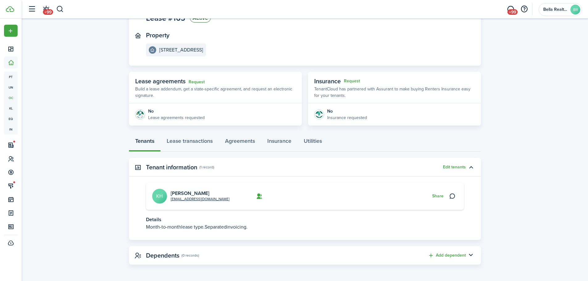
scroll to position [59, 0]
click at [195, 140] on link "Lease transactions" at bounding box center [190, 142] width 58 height 19
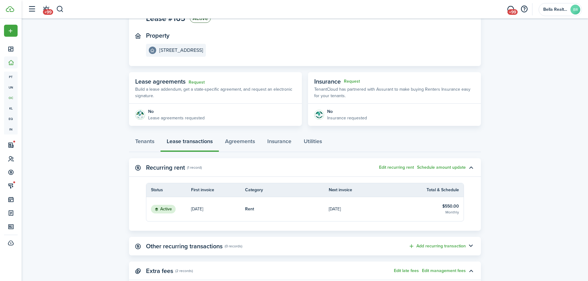
scroll to position [62, 0]
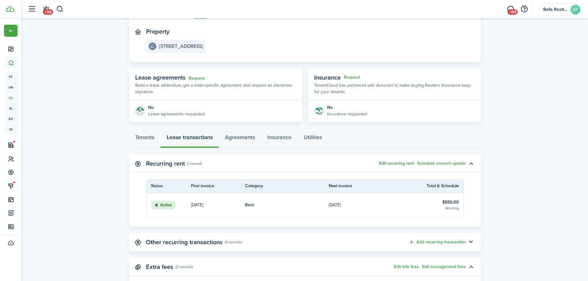
click at [401, 165] on button "Edit recurring rent" at bounding box center [396, 163] width 35 height 5
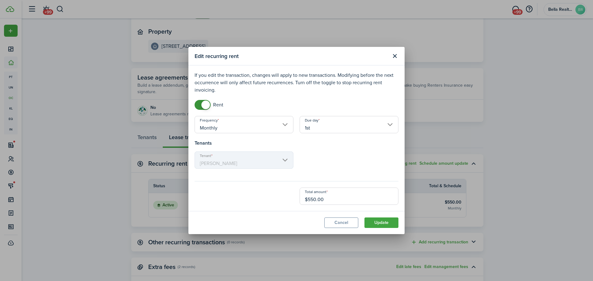
drag, startPoint x: 336, startPoint y: 199, endPoint x: 291, endPoint y: 203, distance: 45.2
click at [291, 203] on div "Total amount $550.00" at bounding box center [296, 196] width 210 height 17
type input "$650.00"
click at [380, 223] on button "Update" at bounding box center [381, 223] width 34 height 10
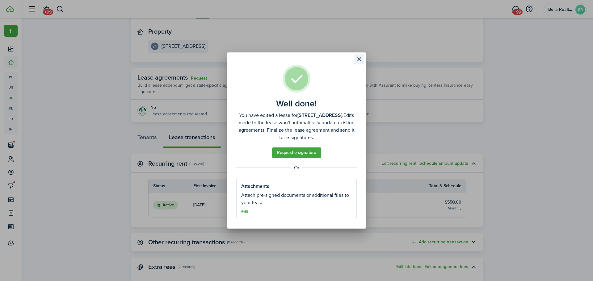
click at [361, 60] on button "Close modal" at bounding box center [359, 59] width 10 height 10
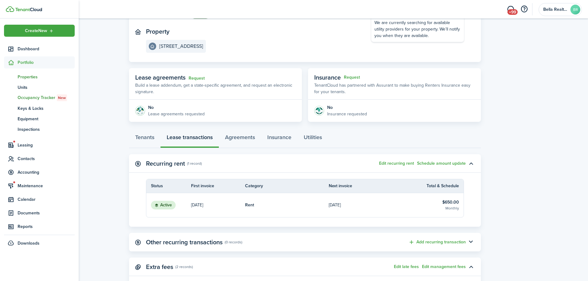
click at [21, 74] on span "Properties" at bounding box center [46, 77] width 57 height 6
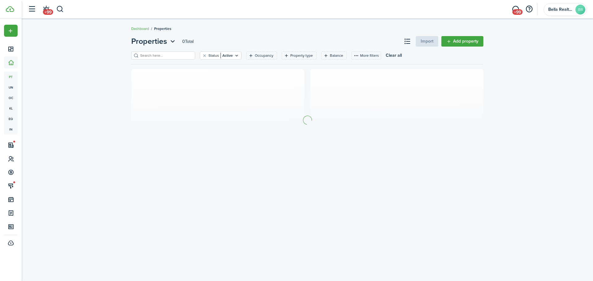
click at [165, 56] on input "search" at bounding box center [166, 56] width 54 height 6
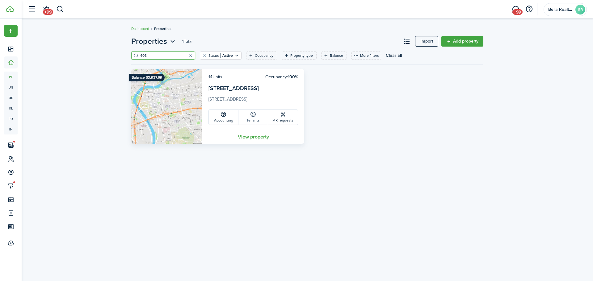
type input "408"
click at [252, 111] on link "Tenants" at bounding box center [253, 117] width 30 height 15
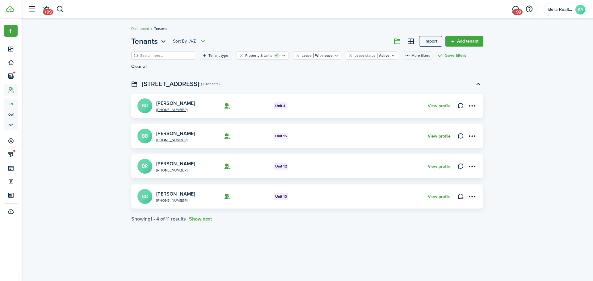
click at [437, 134] on link "View profile" at bounding box center [439, 136] width 23 height 5
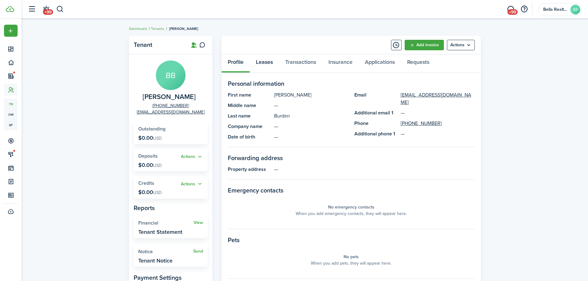
click at [265, 62] on link "Leases" at bounding box center [264, 63] width 29 height 19
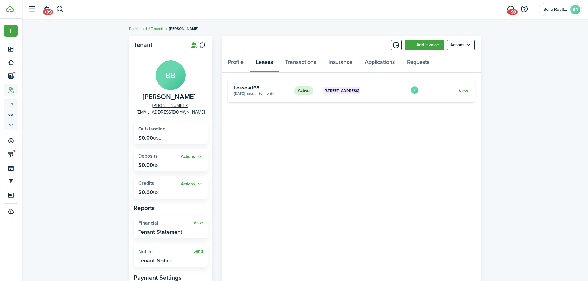
click at [464, 90] on link "View" at bounding box center [464, 91] width 10 height 6
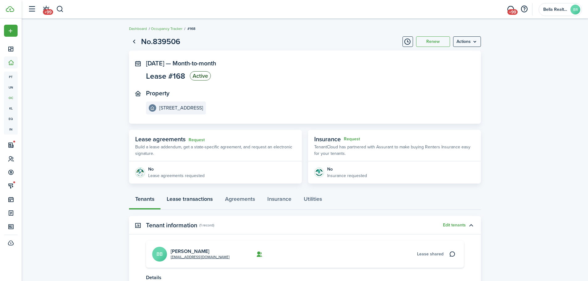
click at [193, 200] on link "Lease transactions" at bounding box center [190, 200] width 58 height 19
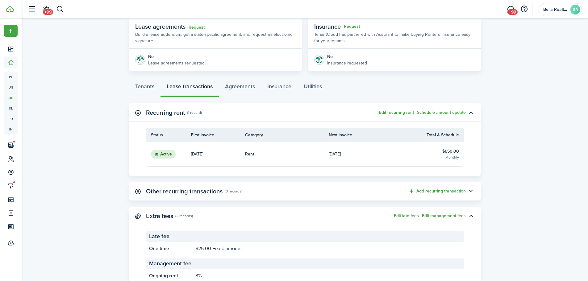
scroll to position [123, 0]
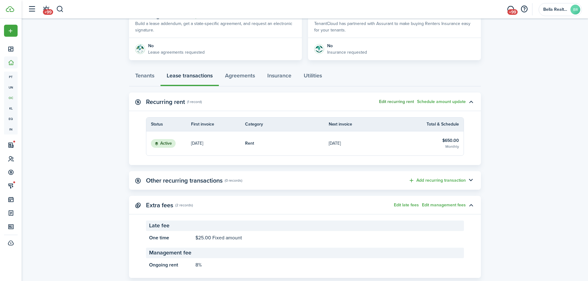
click at [393, 102] on button "Edit recurring rent" at bounding box center [396, 101] width 35 height 5
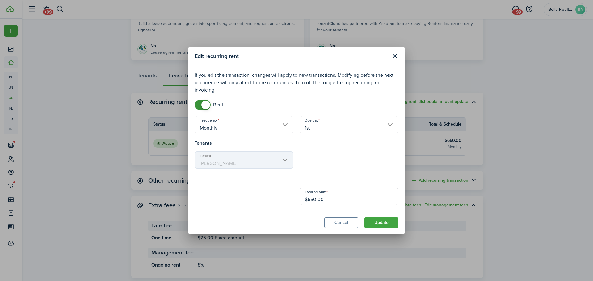
drag, startPoint x: 328, startPoint y: 198, endPoint x: 280, endPoint y: 197, distance: 47.5
click at [280, 197] on div "Total amount $650.00" at bounding box center [296, 196] width 210 height 17
type input "$750.00"
click at [379, 225] on button "Update" at bounding box center [381, 223] width 34 height 10
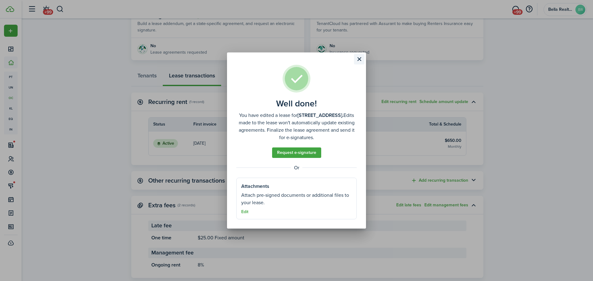
click at [358, 61] on button "Close modal" at bounding box center [359, 59] width 10 height 10
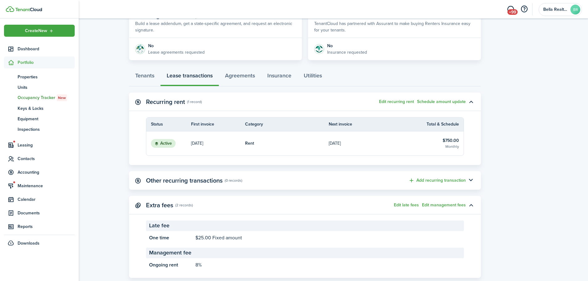
click at [26, 63] on span "Portfolio" at bounding box center [46, 62] width 57 height 6
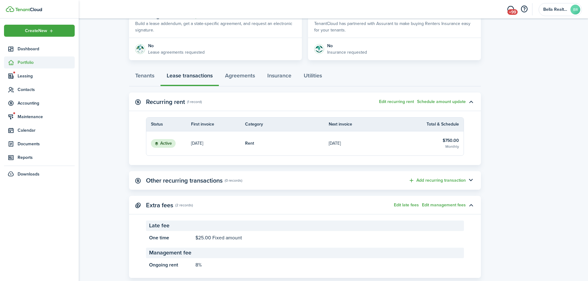
click at [27, 59] on span "Portfolio" at bounding box center [46, 62] width 57 height 6
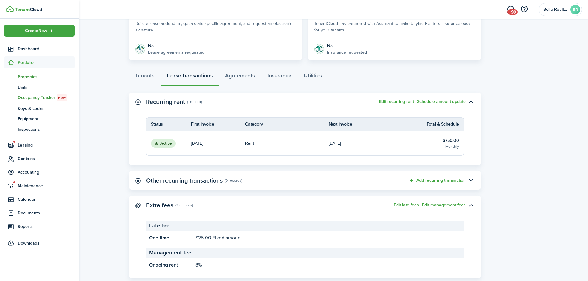
click at [23, 78] on span "Properties" at bounding box center [46, 77] width 57 height 6
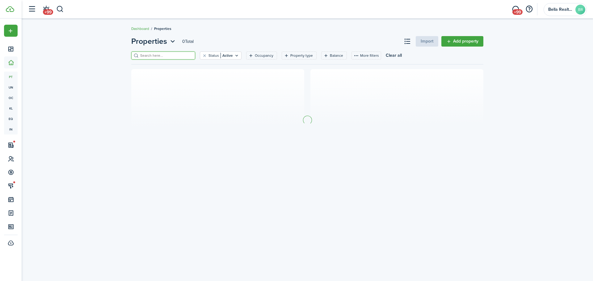
click at [151, 54] on input "search" at bounding box center [166, 56] width 54 height 6
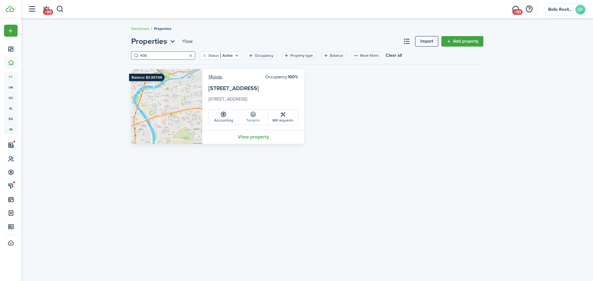
type input "408"
click at [254, 119] on link "Tenants" at bounding box center [253, 117] width 30 height 15
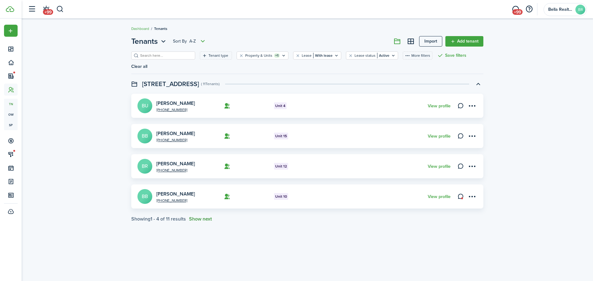
click at [203, 216] on button "Show next" at bounding box center [200, 219] width 23 height 6
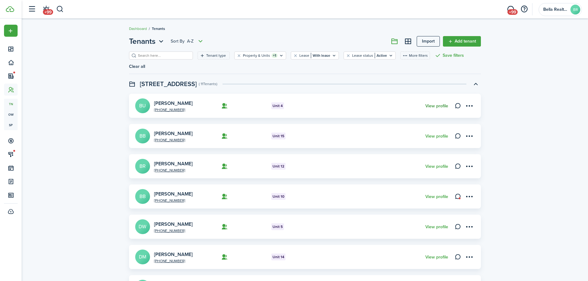
click at [430, 104] on link "View profile" at bounding box center [436, 106] width 23 height 5
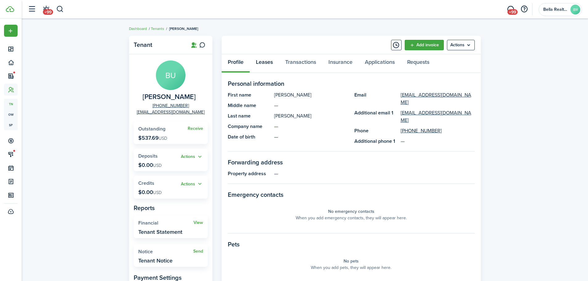
click at [268, 63] on link "Leases" at bounding box center [264, 63] width 29 height 19
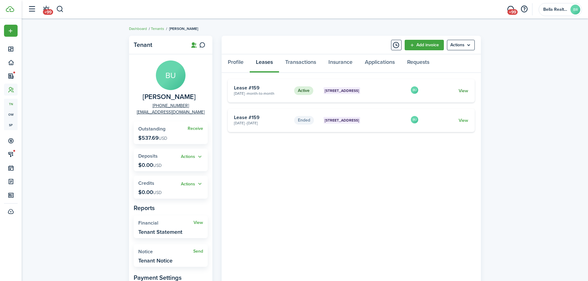
click at [464, 90] on link "View" at bounding box center [464, 91] width 10 height 6
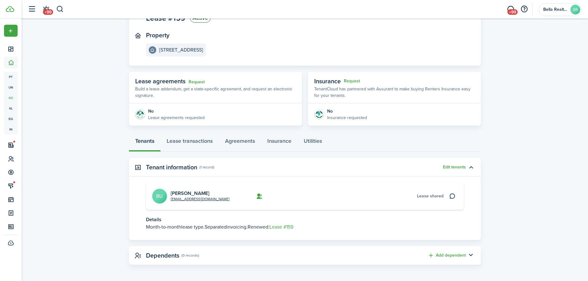
scroll to position [59, 0]
click at [189, 140] on link "Lease transactions" at bounding box center [190, 142] width 58 height 19
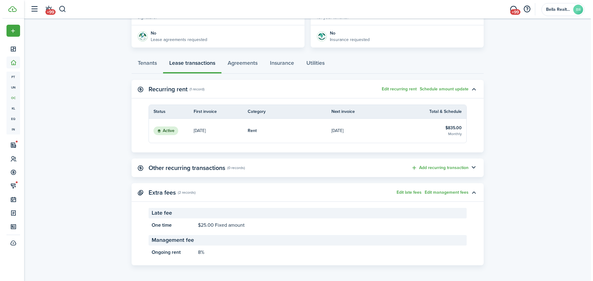
scroll to position [137, 0]
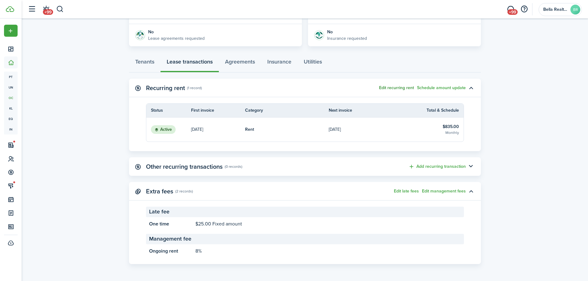
click at [399, 87] on button "Edit recurring rent" at bounding box center [396, 88] width 35 height 5
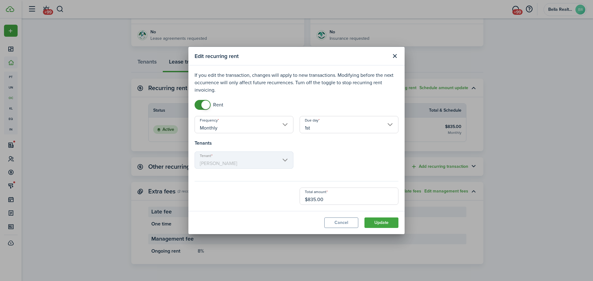
drag, startPoint x: 326, startPoint y: 200, endPoint x: 296, endPoint y: 198, distance: 30.3
click at [298, 199] on div "Total amount $835.00" at bounding box center [348, 196] width 105 height 17
type input "$935.00"
click at [381, 224] on button "Update" at bounding box center [381, 223] width 34 height 10
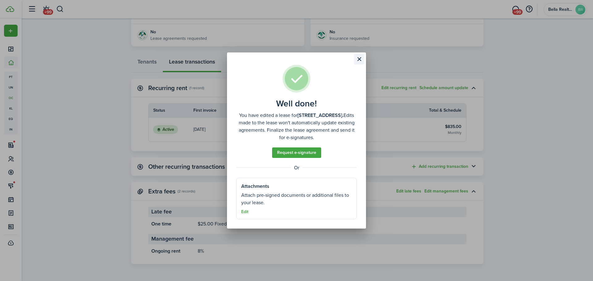
click at [360, 58] on button "Close modal" at bounding box center [359, 59] width 10 height 10
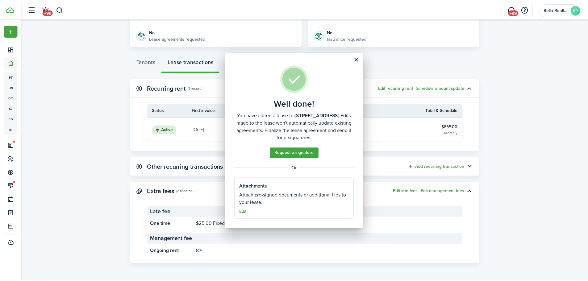
scroll to position [140, 0]
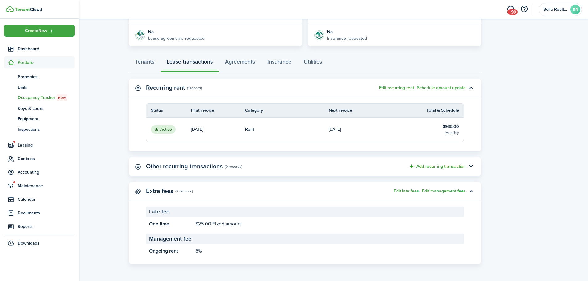
click at [30, 62] on span "Portfolio" at bounding box center [46, 62] width 57 height 6
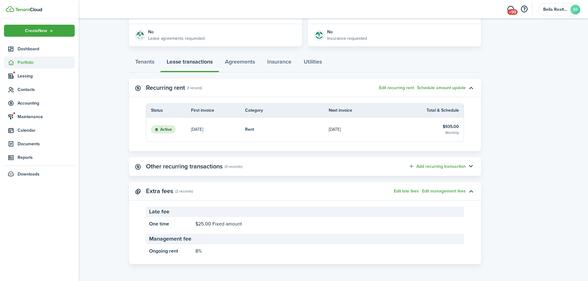
click at [23, 62] on span "Portfolio" at bounding box center [46, 62] width 57 height 6
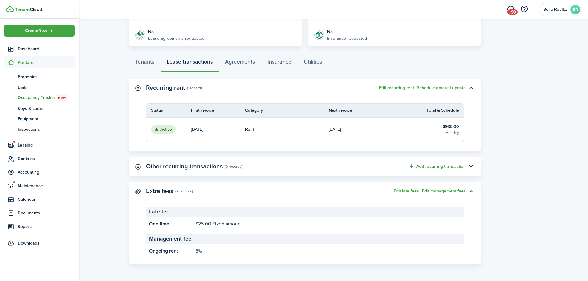
click at [31, 63] on span "Portfolio" at bounding box center [46, 62] width 57 height 6
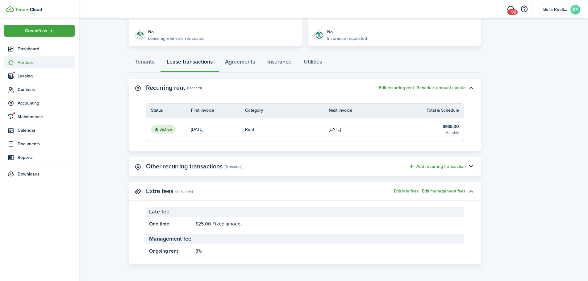
click at [29, 62] on span "Portfolio" at bounding box center [46, 62] width 57 height 6
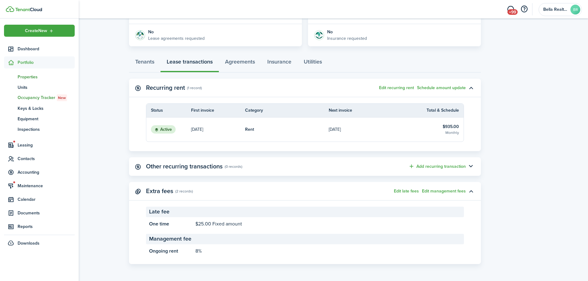
click at [26, 74] on span "Properties" at bounding box center [46, 77] width 57 height 6
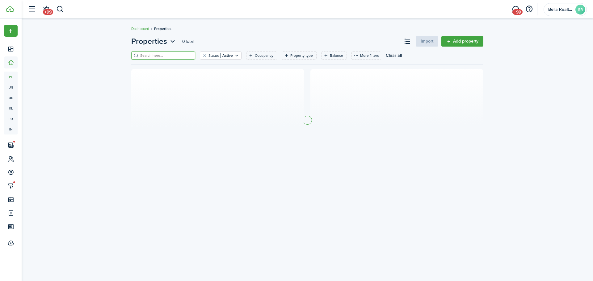
click at [152, 56] on input "search" at bounding box center [166, 56] width 54 height 6
type input "clanora"
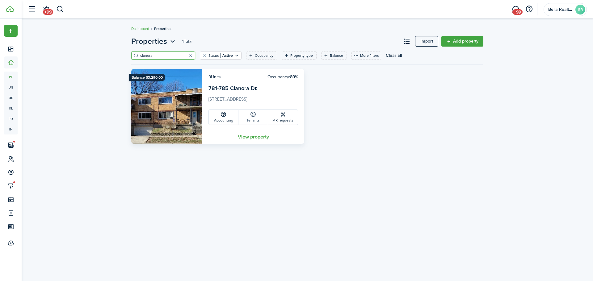
click at [252, 117] on icon at bounding box center [253, 114] width 6 height 6
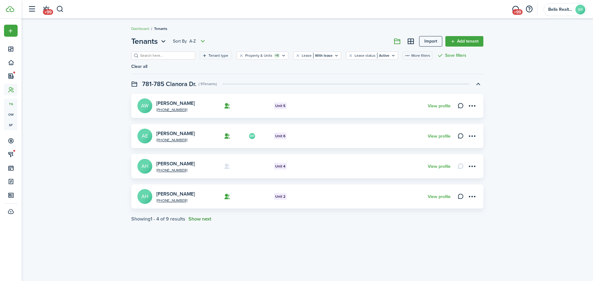
click at [202, 216] on button "Show next" at bounding box center [199, 219] width 23 height 6
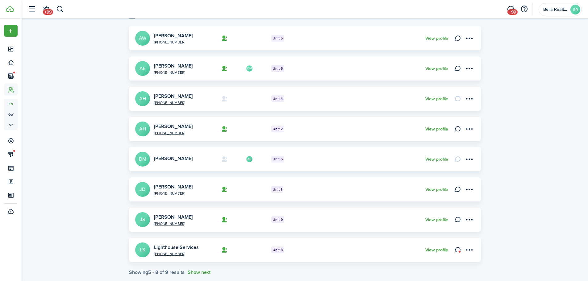
scroll to position [69, 0]
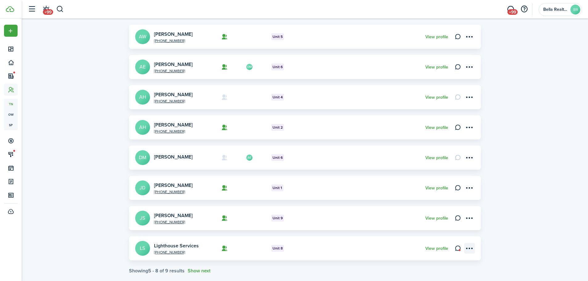
click at [468, 243] on menu-btn-icon "Open menu" at bounding box center [469, 248] width 10 height 10
click at [469, 243] on menu-btn-icon "Open menu" at bounding box center [469, 248] width 10 height 10
click at [437, 230] on link "Move in" at bounding box center [448, 231] width 54 height 10
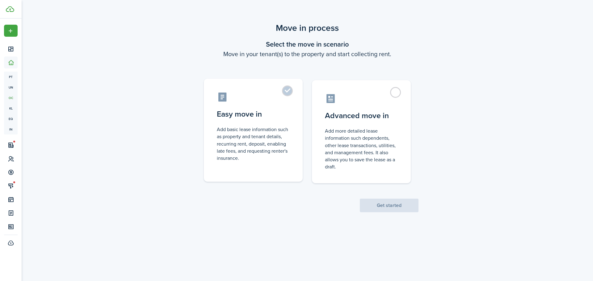
click at [266, 112] on control-radio-card-title "Easy move in" at bounding box center [253, 114] width 73 height 11
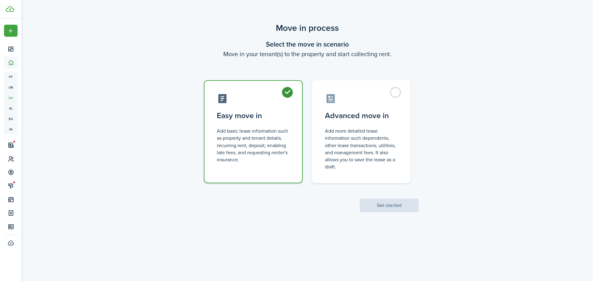
radio input "true"
click at [376, 208] on button "Get started" at bounding box center [389, 206] width 59 height 14
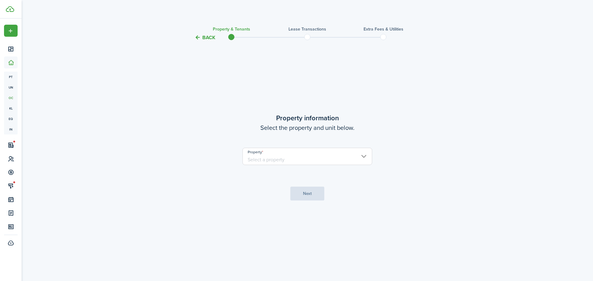
click at [320, 160] on input "Property" at bounding box center [307, 156] width 130 height 17
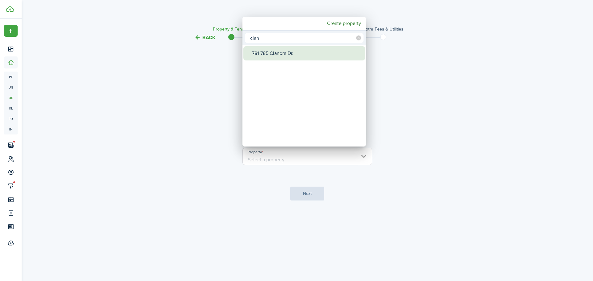
type input "clan"
click at [290, 51] on div "781-785 Clanora Dr." at bounding box center [306, 53] width 109 height 14
type input "781-785 Clanora Dr."
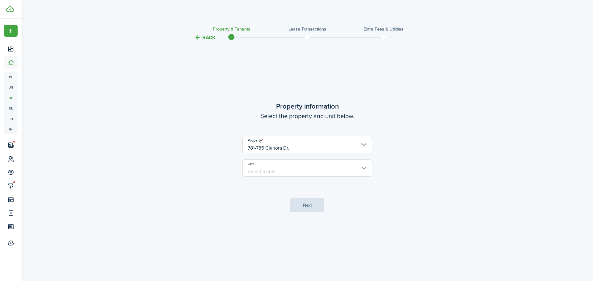
click at [303, 169] on input "Unit" at bounding box center [307, 168] width 130 height 17
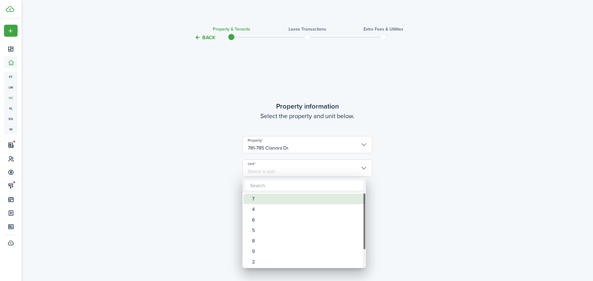
click at [254, 198] on div "7" at bounding box center [306, 199] width 109 height 10
type input "7"
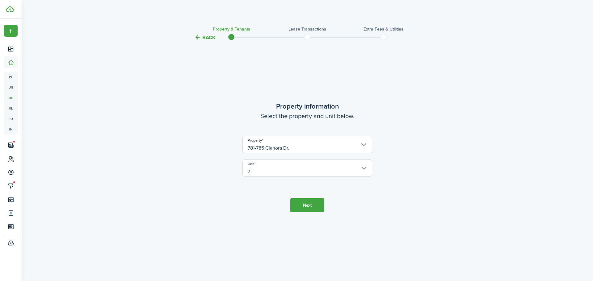
click at [304, 209] on button "Next" at bounding box center [307, 205] width 34 height 14
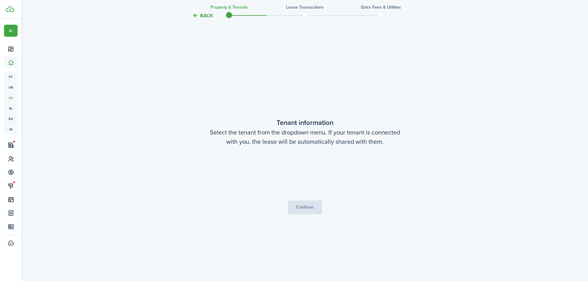
scroll to position [240, 0]
click at [306, 205] on button "Continue" at bounding box center [305, 207] width 34 height 14
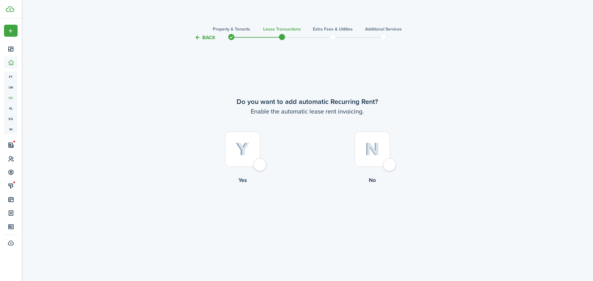
click at [258, 165] on div at bounding box center [242, 149] width 35 height 35
radio input "true"
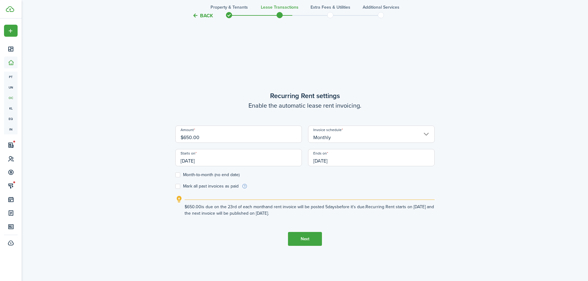
scroll to position [240, 0]
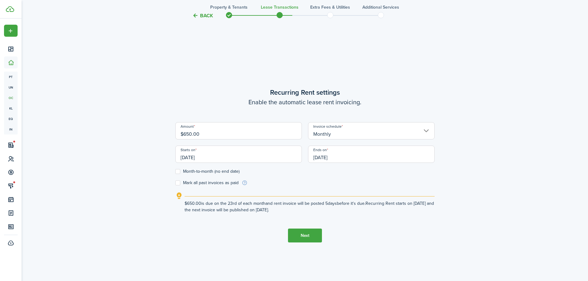
drag, startPoint x: 203, startPoint y: 135, endPoint x: 137, endPoint y: 131, distance: 65.2
click at [142, 131] on div "Back Property & Tenants Lease Transactions Extra fees & Utilities Additional Se…" at bounding box center [305, 44] width 358 height 524
click at [190, 157] on input "[DATE]" at bounding box center [238, 154] width 127 height 17
type input "$700.00"
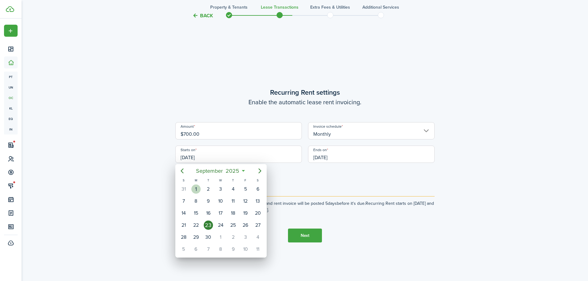
click at [196, 188] on div "1" at bounding box center [195, 189] width 9 height 9
type input "[DATE]"
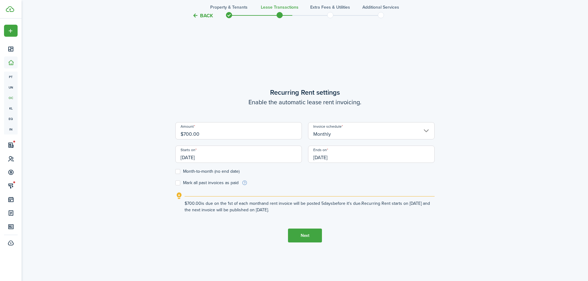
click at [336, 157] on input "[DATE]" at bounding box center [371, 154] width 127 height 17
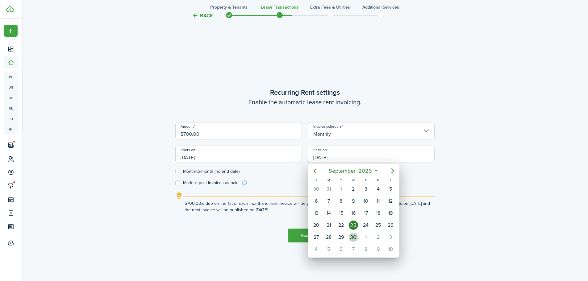
click at [352, 236] on div "30" at bounding box center [353, 237] width 9 height 9
type input "[DATE]"
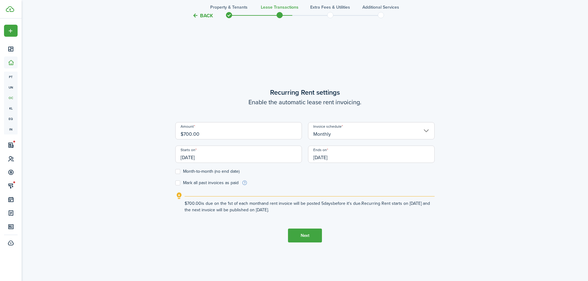
click at [178, 173] on label "Month-to-month (no end date)" at bounding box center [207, 171] width 64 height 5
click at [175, 172] on input "Month-to-month (no end date)" at bounding box center [175, 172] width 0 height 0
click at [326, 155] on span "[DATE]" at bounding box center [371, 154] width 127 height 17
click at [177, 172] on label "Month-to-month (no end date)" at bounding box center [207, 171] width 64 height 5
click at [175, 172] on input "Month-to-month (no end date)" at bounding box center [175, 172] width 0 height 0
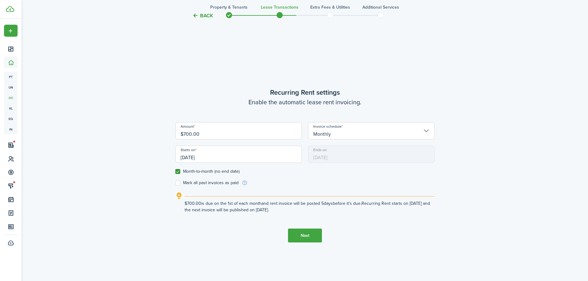
checkbox input "false"
click at [333, 158] on input "[DATE]" at bounding box center [371, 154] width 127 height 17
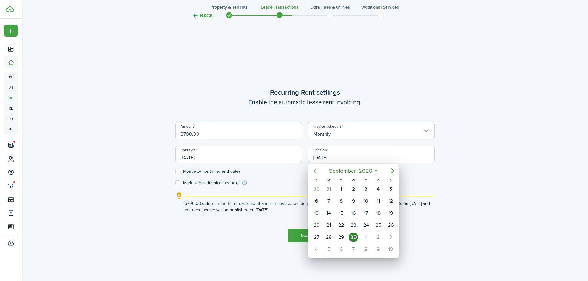
click at [314, 170] on icon "Previous page" at bounding box center [314, 170] width 7 height 7
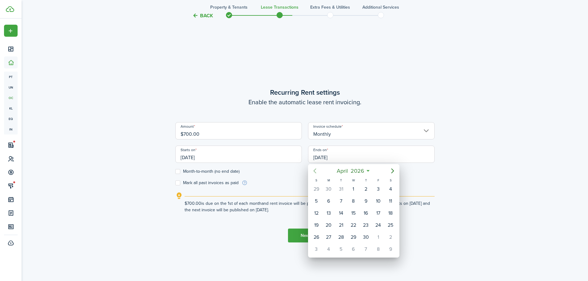
click at [314, 170] on icon "Previous page" at bounding box center [314, 170] width 7 height 7
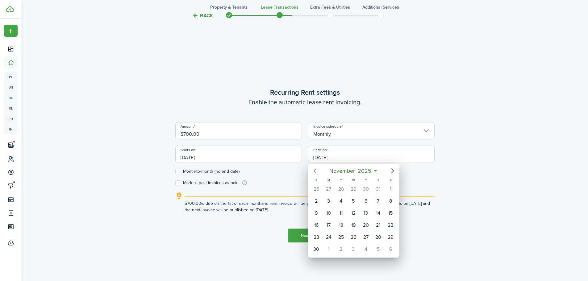
click at [314, 170] on icon "Previous page" at bounding box center [314, 170] width 7 height 7
click at [341, 236] on div "30" at bounding box center [340, 237] width 9 height 9
type input "[DATE]"
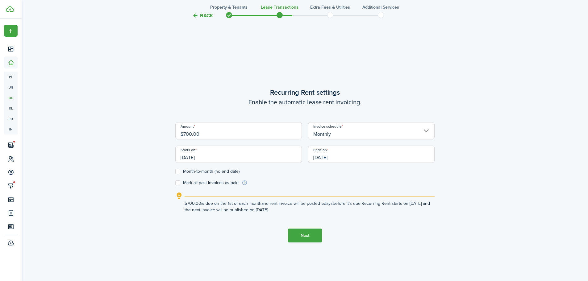
click at [178, 172] on label "Month-to-month (no end date)" at bounding box center [207, 171] width 64 height 5
click at [175, 172] on input "Month-to-month (no end date)" at bounding box center [175, 172] width 0 height 0
checkbox input "true"
click at [311, 239] on button "Next" at bounding box center [305, 236] width 34 height 14
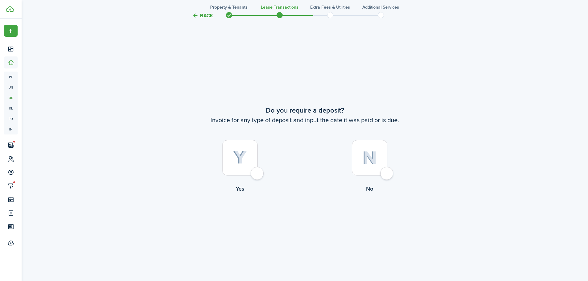
scroll to position [521, 0]
click at [386, 172] on div at bounding box center [369, 157] width 35 height 35
radio input "true"
click at [301, 218] on button "Continue" at bounding box center [305, 218] width 34 height 14
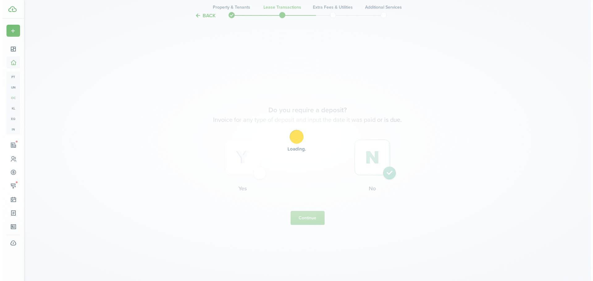
scroll to position [0, 0]
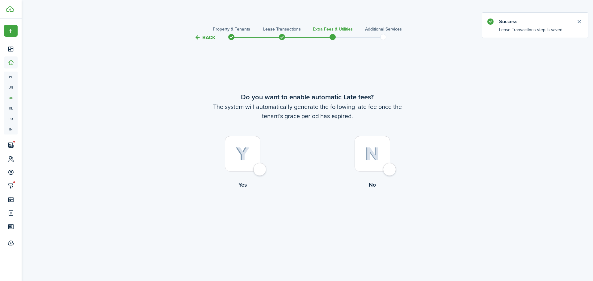
click at [260, 167] on div at bounding box center [242, 153] width 35 height 35
radio input "true"
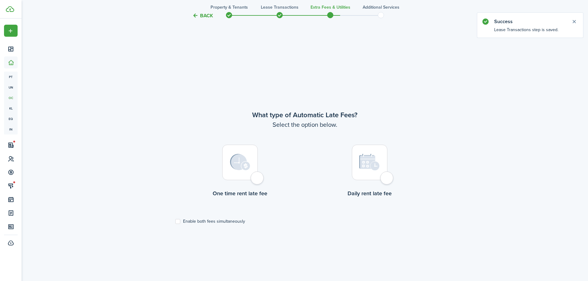
scroll to position [240, 0]
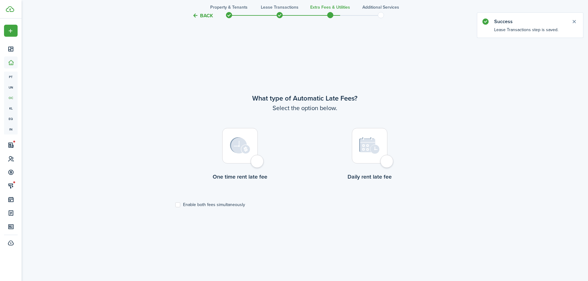
click at [254, 160] on div at bounding box center [239, 145] width 35 height 35
radio input "true"
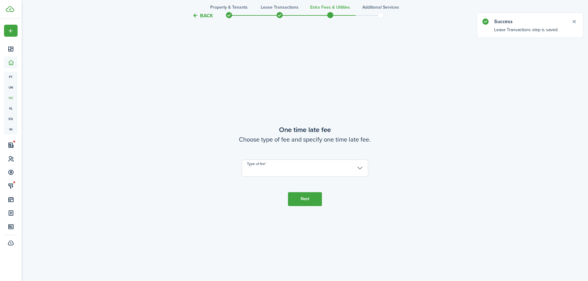
scroll to position [521, 0]
click at [267, 164] on input "Type of fee" at bounding box center [305, 167] width 127 height 17
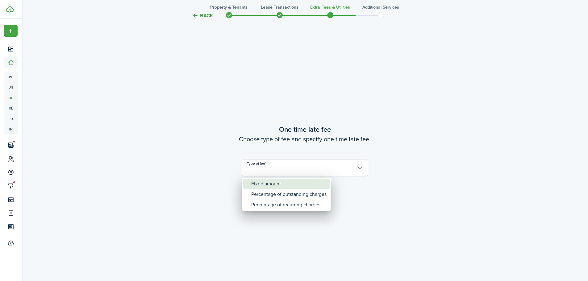
click at [257, 184] on div "Fixed amount" at bounding box center [288, 184] width 75 height 10
type input "Fixed amount"
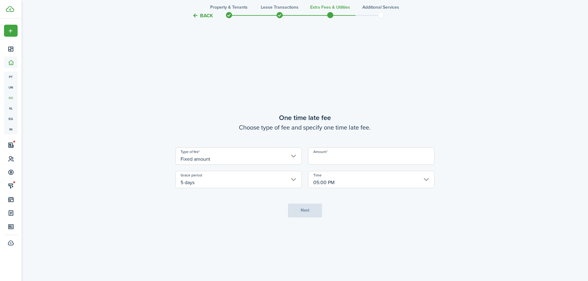
click at [342, 156] on input "Amount" at bounding box center [371, 156] width 127 height 17
type input "$25.00"
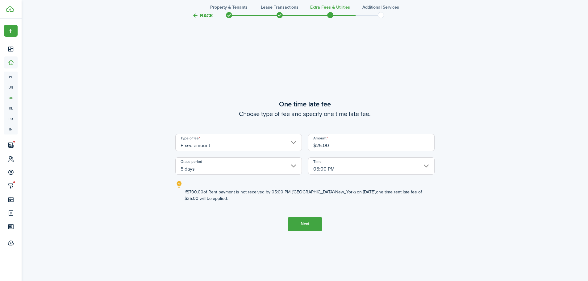
click at [303, 225] on button "Next" at bounding box center [305, 224] width 34 height 14
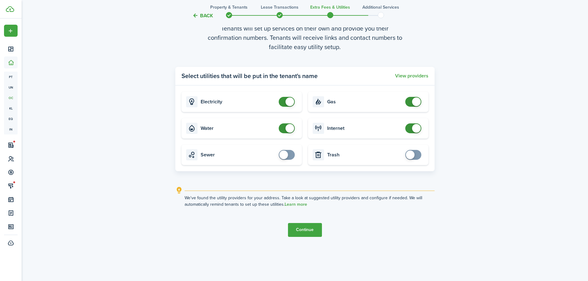
scroll to position [844, 0]
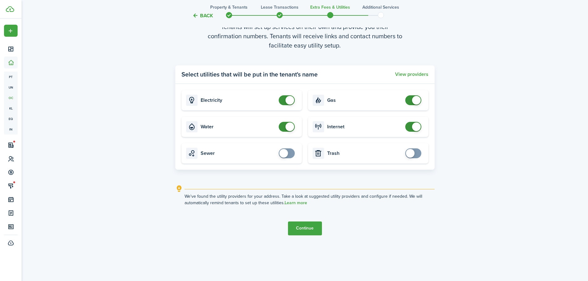
click at [303, 229] on button "Continue" at bounding box center [305, 229] width 34 height 14
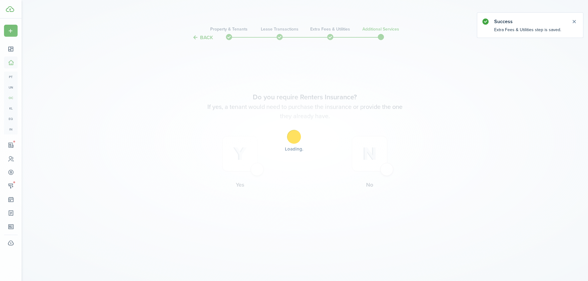
scroll to position [0, 0]
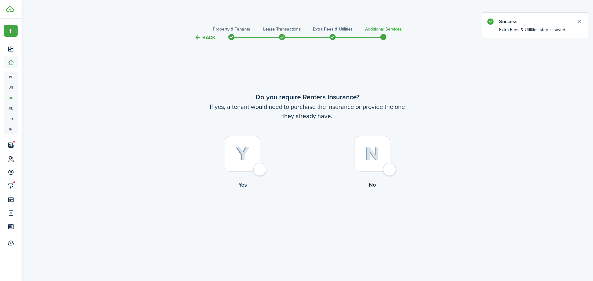
click at [390, 168] on div at bounding box center [371, 153] width 35 height 35
radio input "true"
click at [310, 214] on button "Complete move in" at bounding box center [307, 215] width 45 height 14
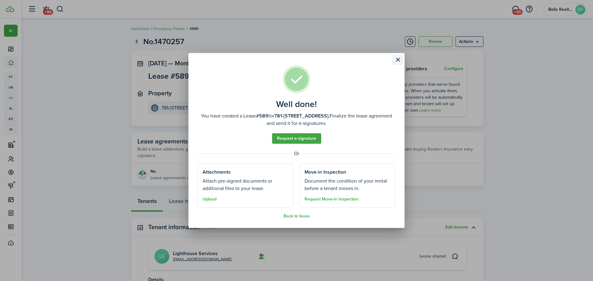
click at [398, 59] on button "Close modal" at bounding box center [397, 60] width 10 height 10
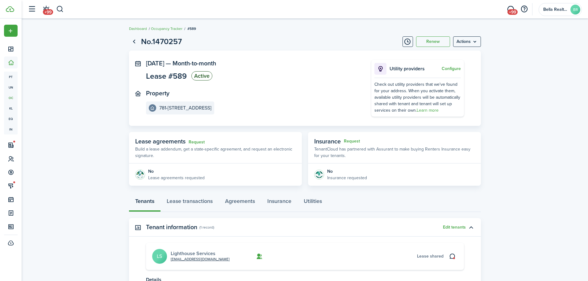
click at [182, 251] on link "Lighthouse Services" at bounding box center [193, 253] width 45 height 7
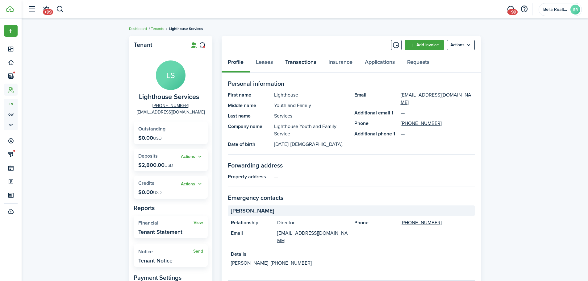
click at [300, 60] on link "Transactions" at bounding box center [300, 63] width 43 height 19
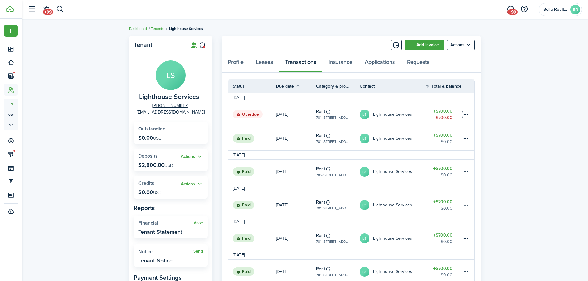
click at [466, 115] on table-menu-btn-icon at bounding box center [465, 114] width 7 height 7
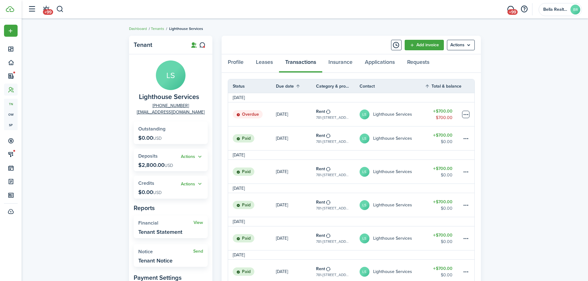
click at [466, 114] on table-menu-btn-icon "Open menu" at bounding box center [465, 114] width 7 height 7
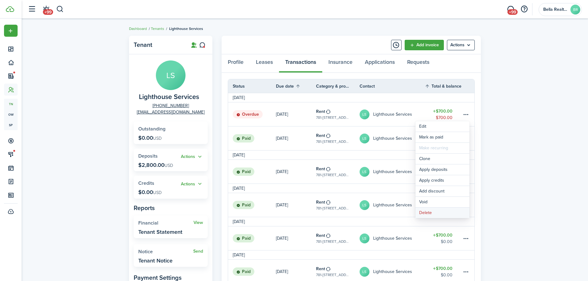
click at [428, 212] on button "Delete" at bounding box center [443, 213] width 54 height 10
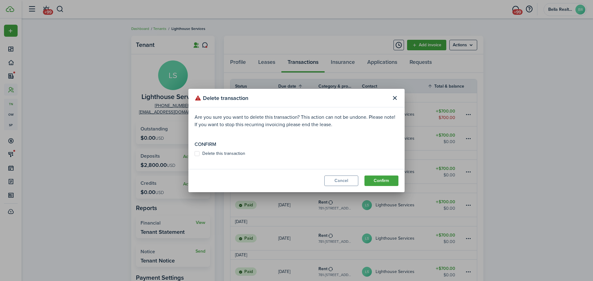
click at [222, 154] on label "Delete this transaction" at bounding box center [219, 153] width 51 height 5
click at [194, 154] on input "Delete this transaction" at bounding box center [194, 154] width 0 height 0
checkbox input "true"
click at [372, 178] on button "Confirm" at bounding box center [381, 181] width 34 height 10
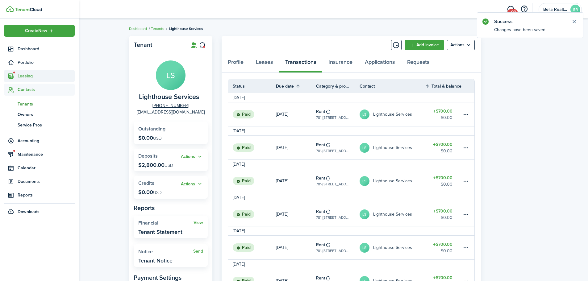
click at [24, 76] on span "Leasing" at bounding box center [46, 76] width 57 height 6
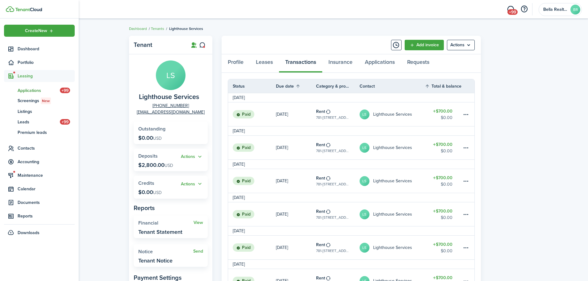
click at [23, 90] on span "Applications" at bounding box center [39, 90] width 42 height 6
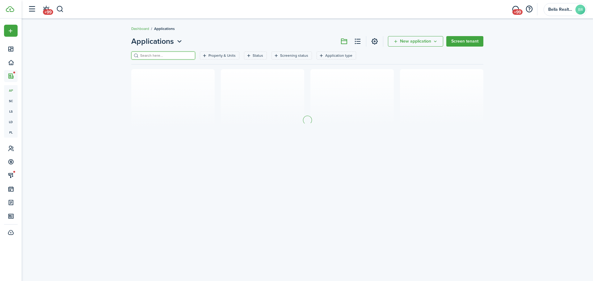
click at [155, 55] on input "search" at bounding box center [166, 56] width 54 height 6
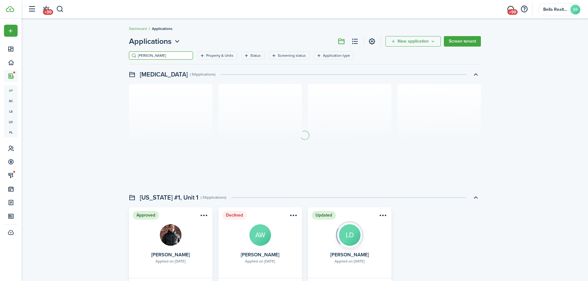
type input "[PERSON_NAME]"
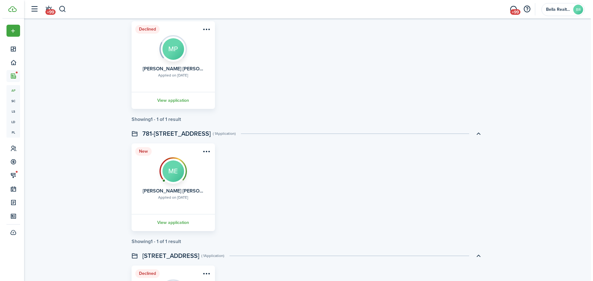
scroll to position [432, 0]
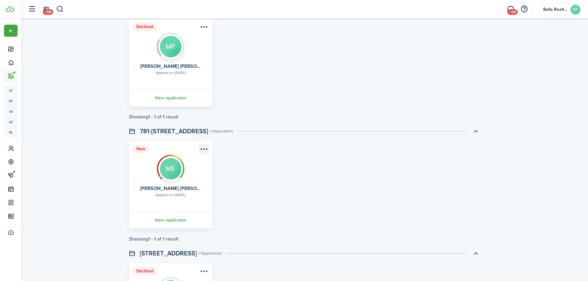
click at [204, 148] on menu-btn-icon "Open menu" at bounding box center [204, 149] width 10 height 10
click at [177, 173] on button "Approve application" at bounding box center [182, 173] width 54 height 10
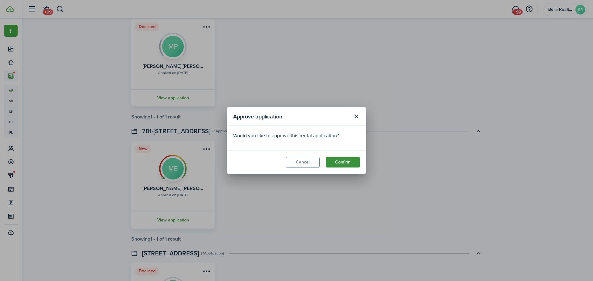
click at [339, 163] on button "Confirm" at bounding box center [343, 162] width 34 height 10
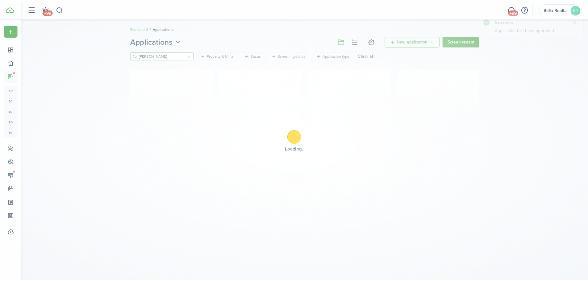
scroll to position [0, 0]
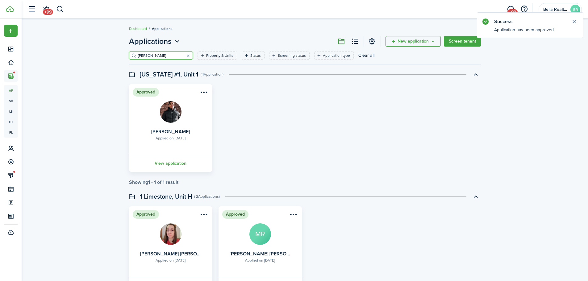
click at [157, 54] on input "[PERSON_NAME]" at bounding box center [163, 56] width 54 height 6
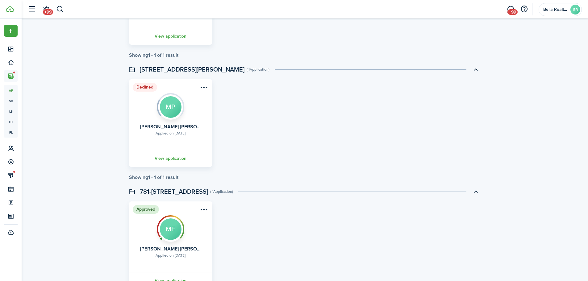
scroll to position [401, 0]
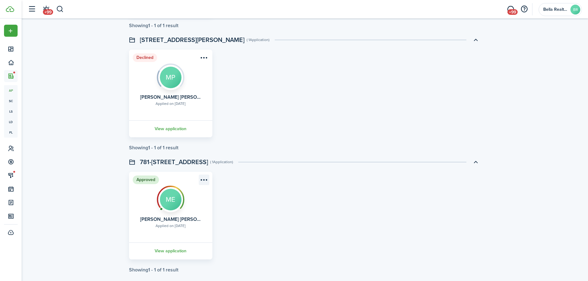
click at [203, 180] on menu-btn-icon "Open menu" at bounding box center [204, 180] width 10 height 10
click at [173, 214] on button "Move in applicant" at bounding box center [182, 215] width 54 height 10
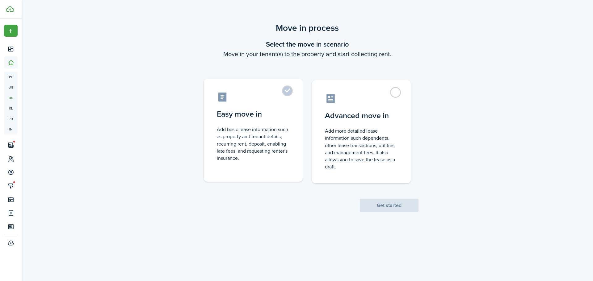
click at [267, 129] on control-radio-card-description "Add basic lease information such as property and tenant details, recurring rent…" at bounding box center [253, 144] width 73 height 36
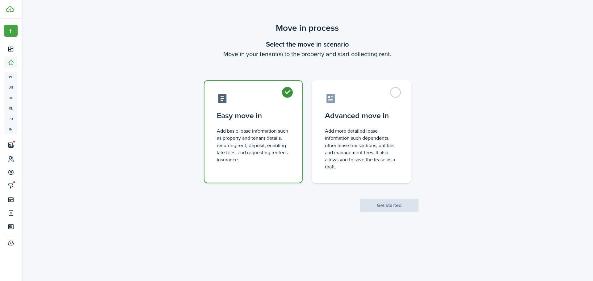
radio input "true"
click at [396, 209] on button "Get started" at bounding box center [389, 206] width 59 height 14
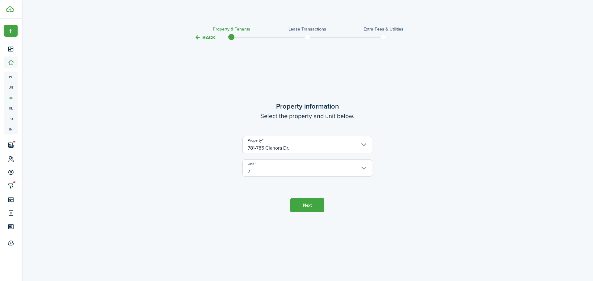
click at [265, 171] on input "7" at bounding box center [307, 168] width 130 height 17
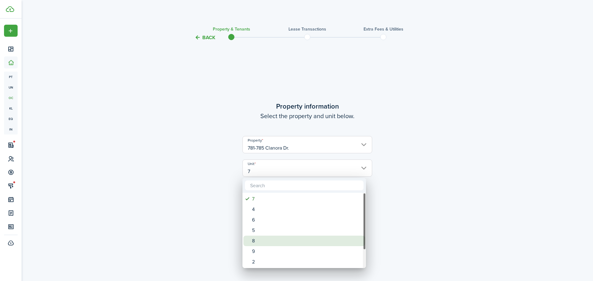
click at [253, 242] on div "8" at bounding box center [306, 241] width 109 height 10
type input "8"
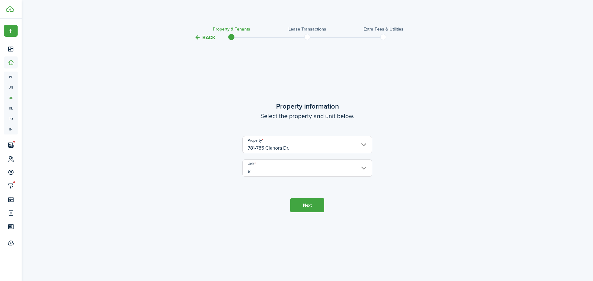
click at [308, 206] on button "Next" at bounding box center [307, 205] width 34 height 14
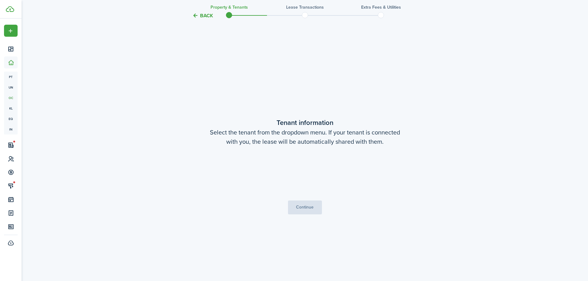
scroll to position [240, 0]
click at [299, 210] on button "Continue" at bounding box center [305, 207] width 34 height 14
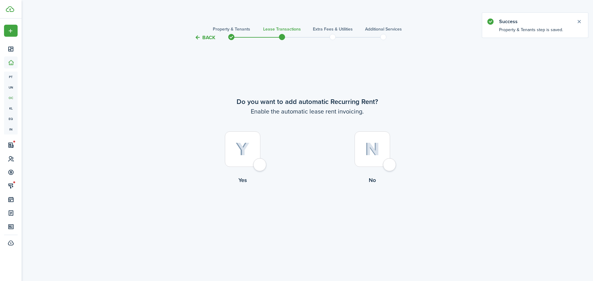
click at [257, 167] on div at bounding box center [242, 149] width 35 height 35
radio input "true"
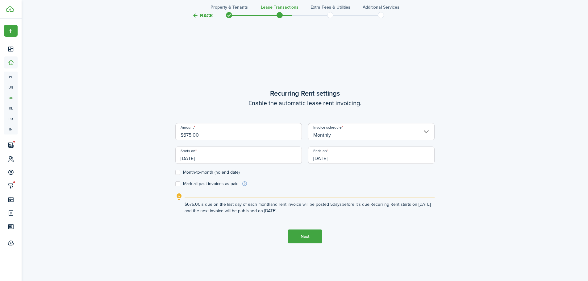
scroll to position [240, 0]
click at [205, 155] on input "[DATE]" at bounding box center [238, 154] width 127 height 17
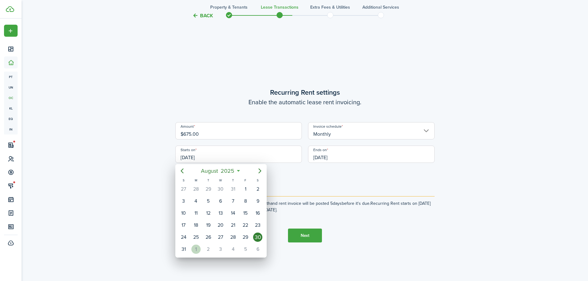
click at [197, 248] on div "1" at bounding box center [195, 249] width 9 height 9
type input "[DATE]"
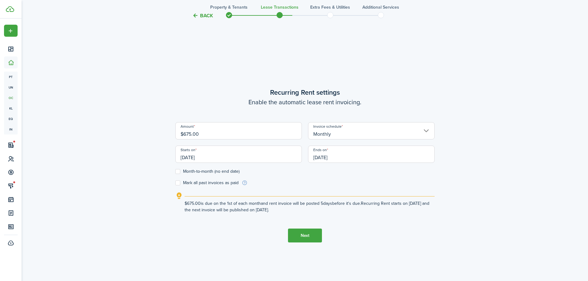
click at [355, 158] on input "[DATE]" at bounding box center [371, 154] width 127 height 17
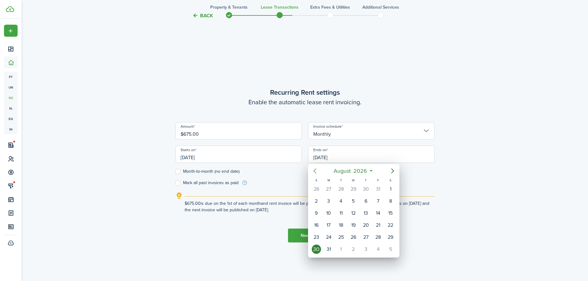
click at [316, 172] on icon "Previous page" at bounding box center [314, 170] width 7 height 7
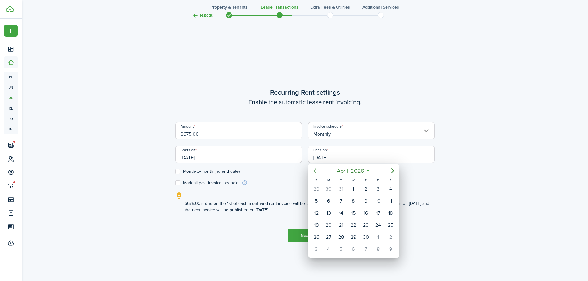
click at [316, 172] on icon "Previous page" at bounding box center [314, 170] width 7 height 7
click at [393, 173] on icon "Next page" at bounding box center [392, 170] width 7 height 7
click at [391, 224] on div "28" at bounding box center [390, 225] width 9 height 9
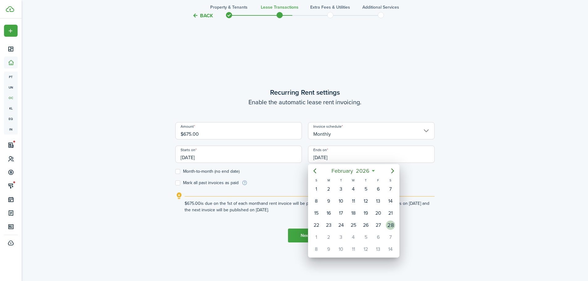
type input "[DATE]"
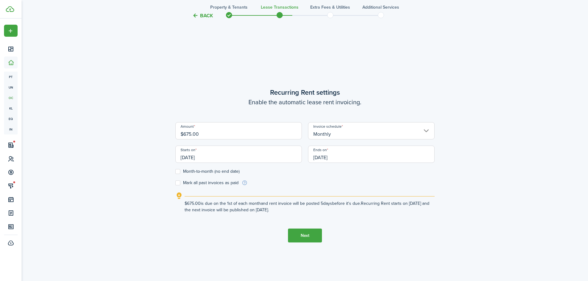
click at [178, 174] on label "Month-to-month (no end date)" at bounding box center [207, 171] width 64 height 5
click at [175, 172] on input "Month-to-month (no end date)" at bounding box center [175, 172] width 0 height 0
checkbox input "true"
drag, startPoint x: 205, startPoint y: 134, endPoint x: 143, endPoint y: 133, distance: 62.1
click at [144, 134] on div "Back Property & Tenants Lease Transactions Extra fees & Utilities Additional Se…" at bounding box center [305, 44] width 358 height 524
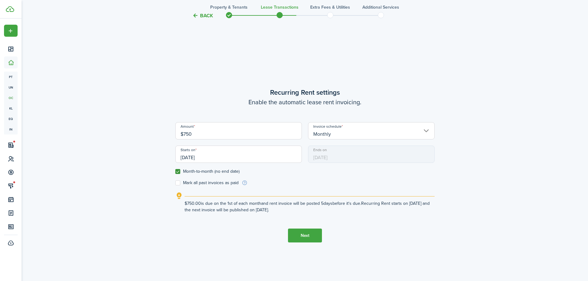
type input "$750.00"
click at [306, 237] on button "Next" at bounding box center [305, 236] width 34 height 14
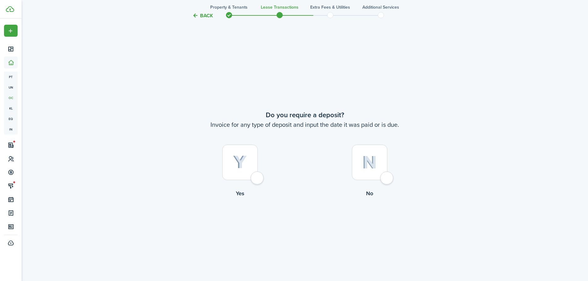
scroll to position [521, 0]
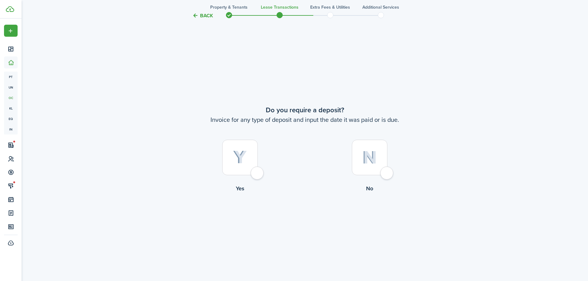
click at [255, 173] on div at bounding box center [239, 157] width 35 height 35
radio input "true"
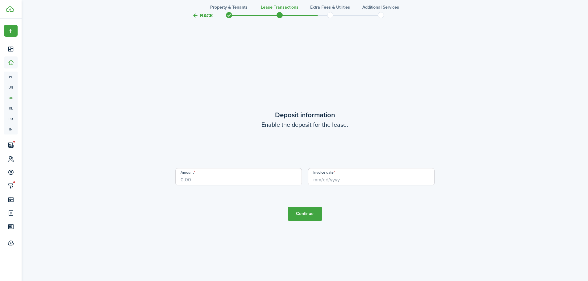
scroll to position [802, 0]
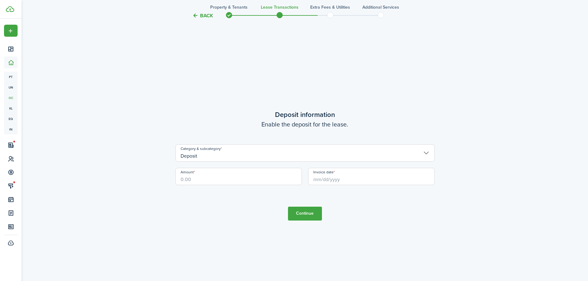
click at [237, 153] on input "Deposit" at bounding box center [304, 152] width 259 height 17
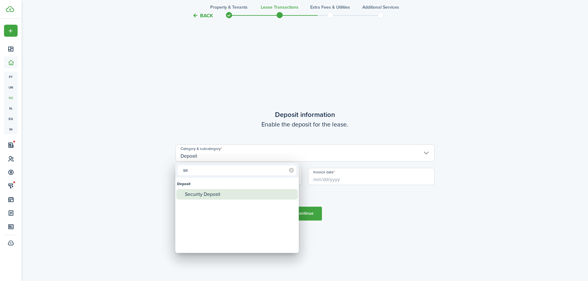
type input "se"
click at [201, 194] on div "Security Deposit" at bounding box center [239, 194] width 109 height 10
type input "Deposit / Security Deposit"
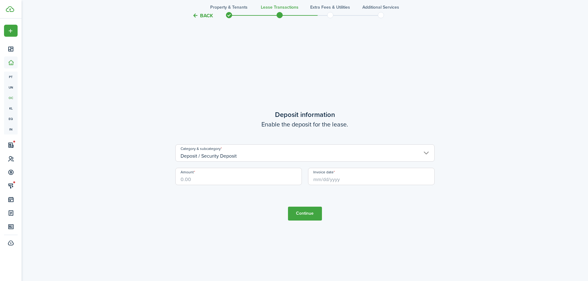
click at [195, 178] on input "Amount" at bounding box center [238, 176] width 127 height 17
click at [328, 178] on input "Invoice date" at bounding box center [371, 176] width 127 height 17
type input "$750.00"
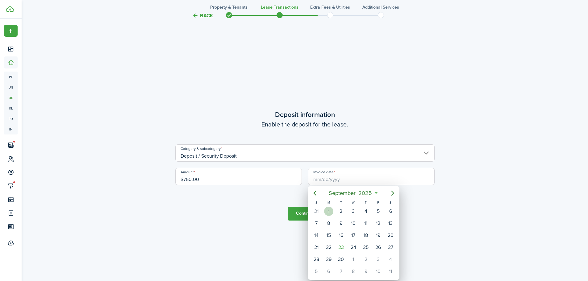
click at [327, 209] on div "1" at bounding box center [328, 211] width 9 height 9
type input "[DATE]"
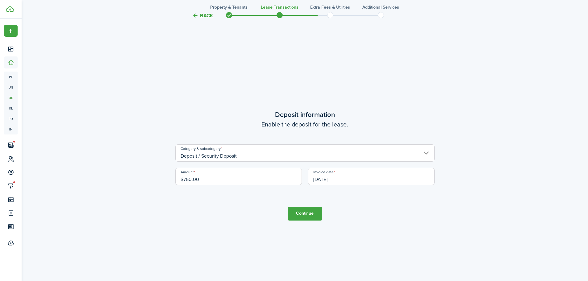
click at [302, 215] on button "Continue" at bounding box center [305, 214] width 34 height 14
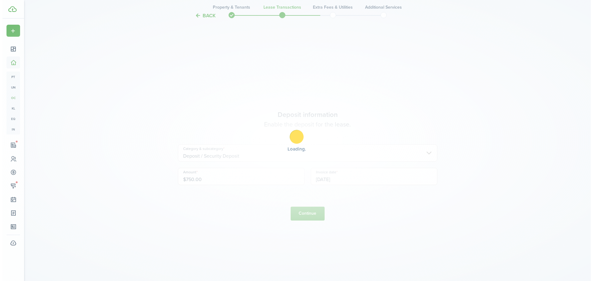
scroll to position [0, 0]
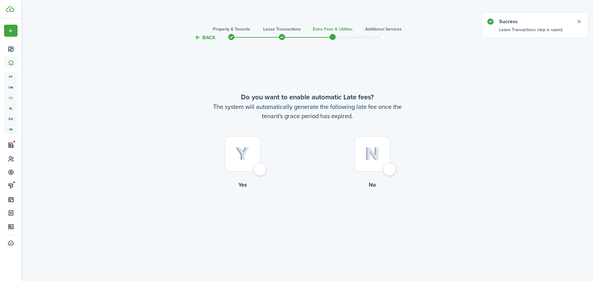
click at [256, 169] on div at bounding box center [242, 153] width 35 height 35
radio input "true"
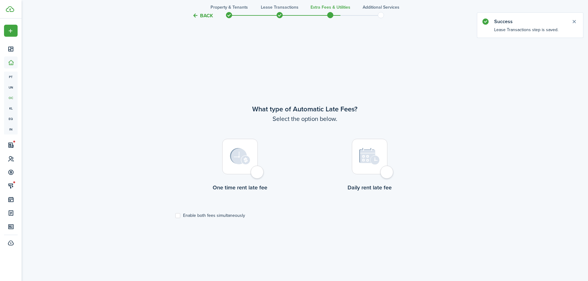
scroll to position [240, 0]
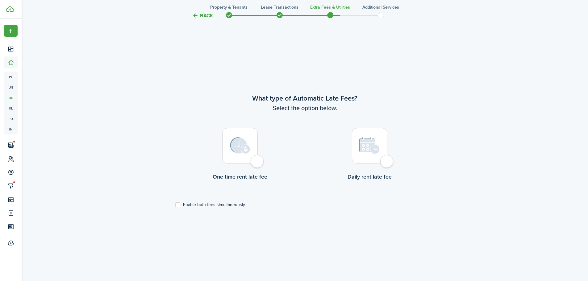
click at [256, 164] on div at bounding box center [239, 145] width 35 height 35
radio input "true"
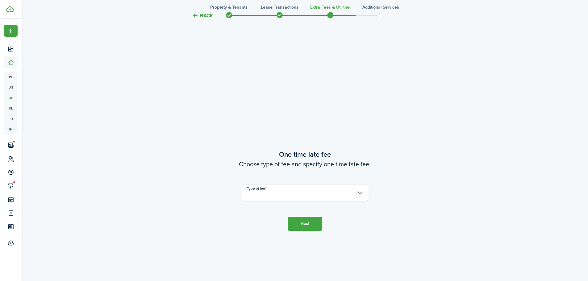
scroll to position [521, 0]
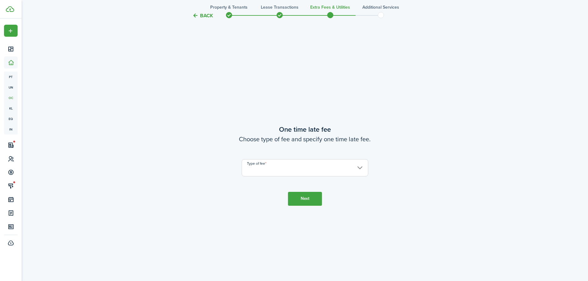
click at [256, 169] on input "Type of fee" at bounding box center [305, 167] width 127 height 17
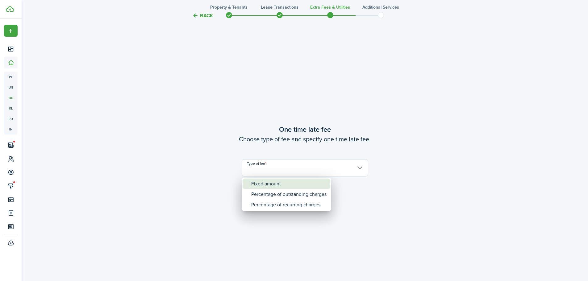
click at [256, 182] on div "Fixed amount" at bounding box center [288, 184] width 75 height 10
type input "Fixed amount"
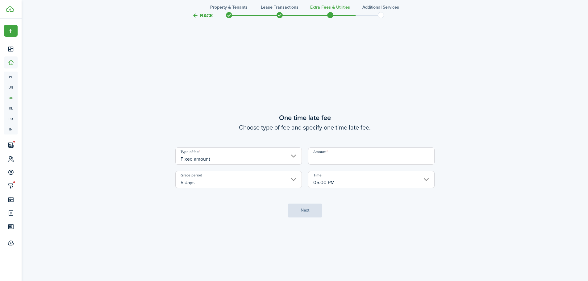
click at [323, 161] on input "Amount" at bounding box center [371, 156] width 127 height 17
type input "$25.00"
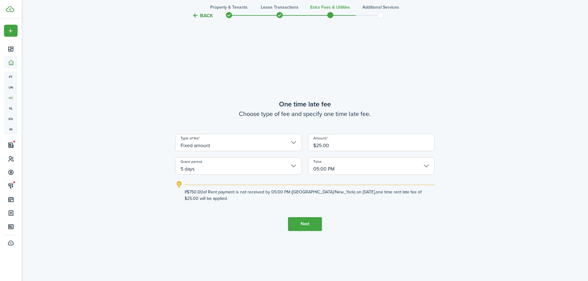
click at [299, 223] on button "Next" at bounding box center [305, 224] width 34 height 14
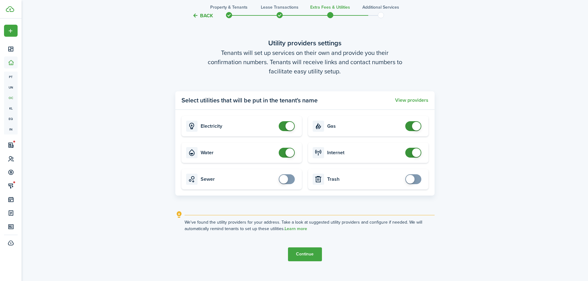
scroll to position [833, 0]
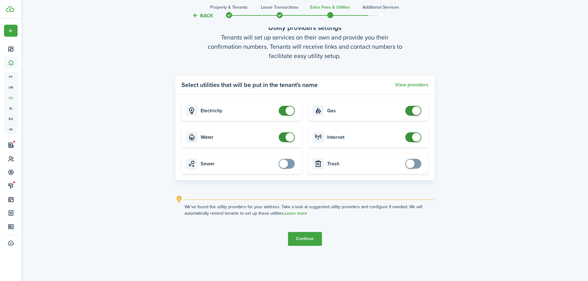
checkbox input "false"
click at [284, 140] on span at bounding box center [287, 137] width 6 height 10
click at [306, 240] on button "Continue" at bounding box center [305, 239] width 34 height 14
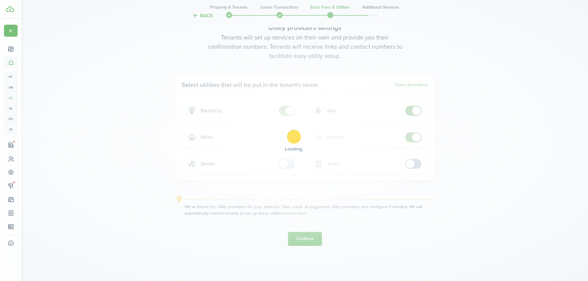
scroll to position [0, 0]
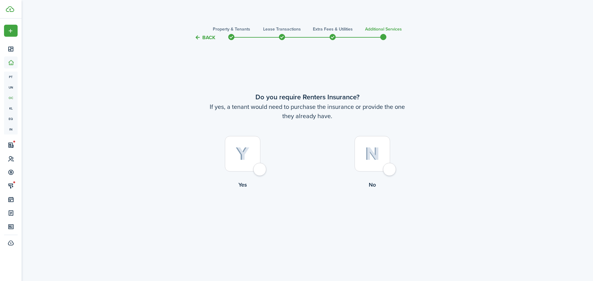
click at [387, 168] on div at bounding box center [371, 153] width 35 height 35
radio input "true"
click at [302, 213] on button "Complete move in" at bounding box center [307, 215] width 45 height 14
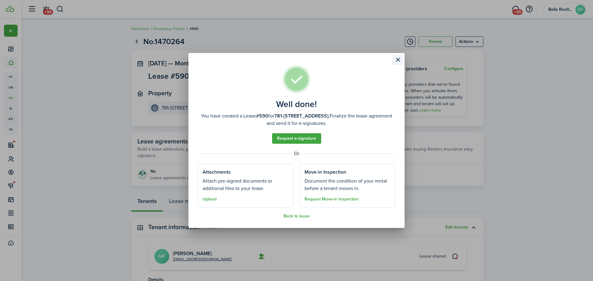
click at [397, 58] on button "Close modal" at bounding box center [397, 60] width 10 height 10
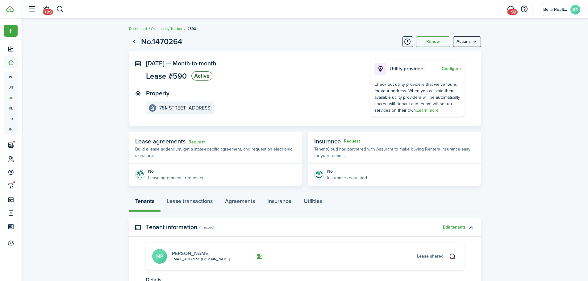
click at [190, 253] on link "[PERSON_NAME]" at bounding box center [190, 253] width 39 height 7
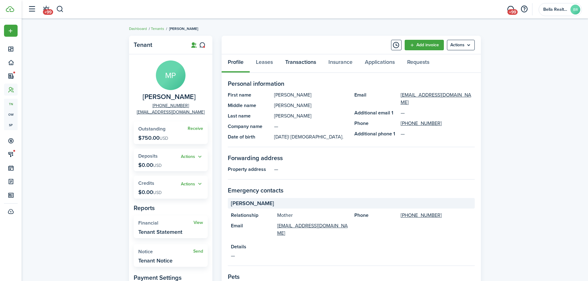
click at [296, 63] on link "Transactions" at bounding box center [300, 63] width 43 height 19
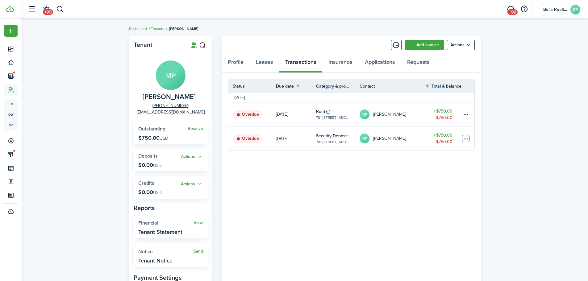
click at [466, 139] on table-menu-btn-icon at bounding box center [465, 138] width 7 height 7
click at [435, 161] on link "Mark as paid" at bounding box center [443, 161] width 54 height 10
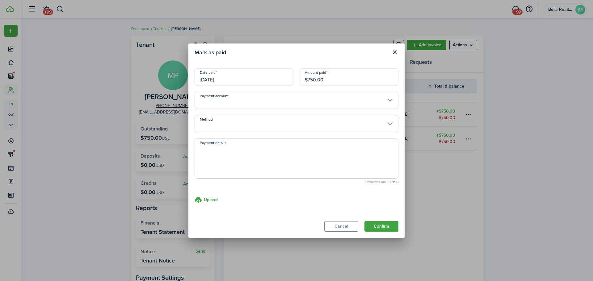
click at [236, 126] on input "Method" at bounding box center [296, 123] width 204 height 17
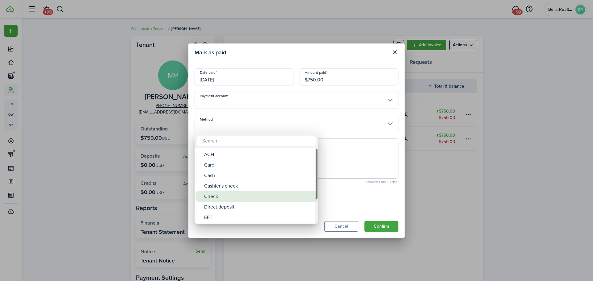
click at [214, 196] on div "Check" at bounding box center [258, 196] width 109 height 10
type input "Check"
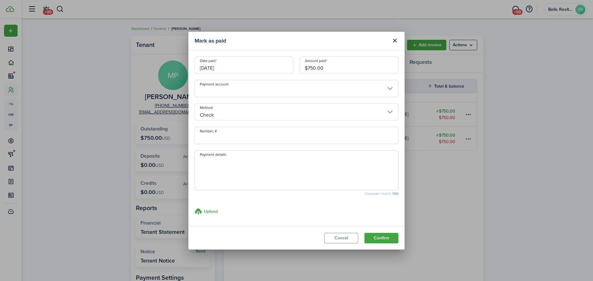
click at [212, 138] on input "Number, #" at bounding box center [296, 135] width 204 height 17
type input "87940"
click at [246, 169] on textarea "Payment details" at bounding box center [296, 172] width 203 height 30
click at [383, 240] on button "Confirm" at bounding box center [381, 238] width 34 height 10
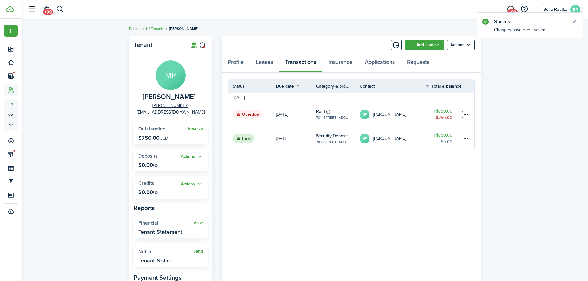
click at [466, 113] on table-menu-btn-icon at bounding box center [465, 114] width 7 height 7
click at [436, 139] on link "Mark as paid" at bounding box center [443, 137] width 54 height 10
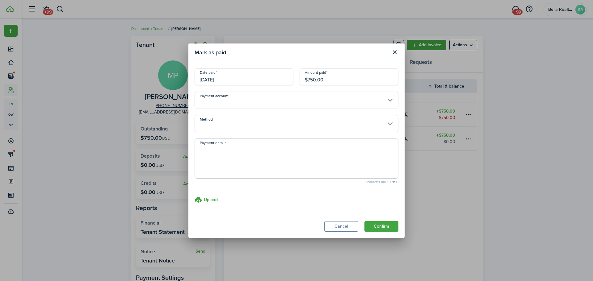
click at [246, 126] on input "Method" at bounding box center [296, 123] width 204 height 17
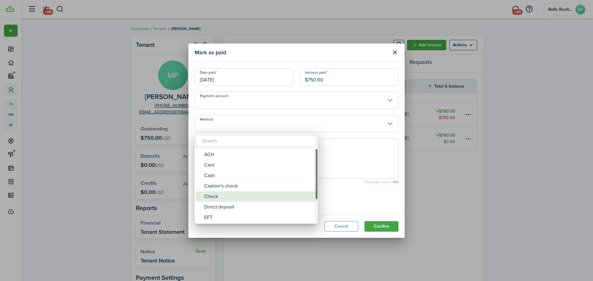
click at [212, 197] on div "Check" at bounding box center [258, 196] width 109 height 10
type input "Check"
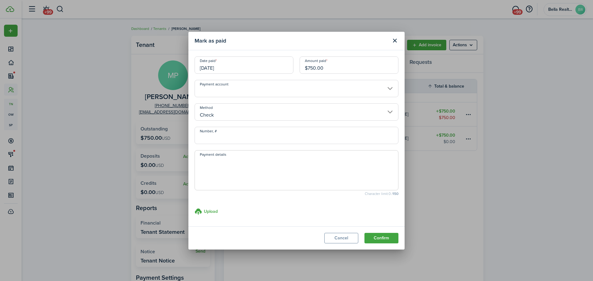
click at [214, 138] on input "Number, #" at bounding box center [296, 135] width 204 height 17
type input "87940"
click at [379, 238] on button "Confirm" at bounding box center [381, 238] width 34 height 10
